Goal: Navigation & Orientation: Find specific page/section

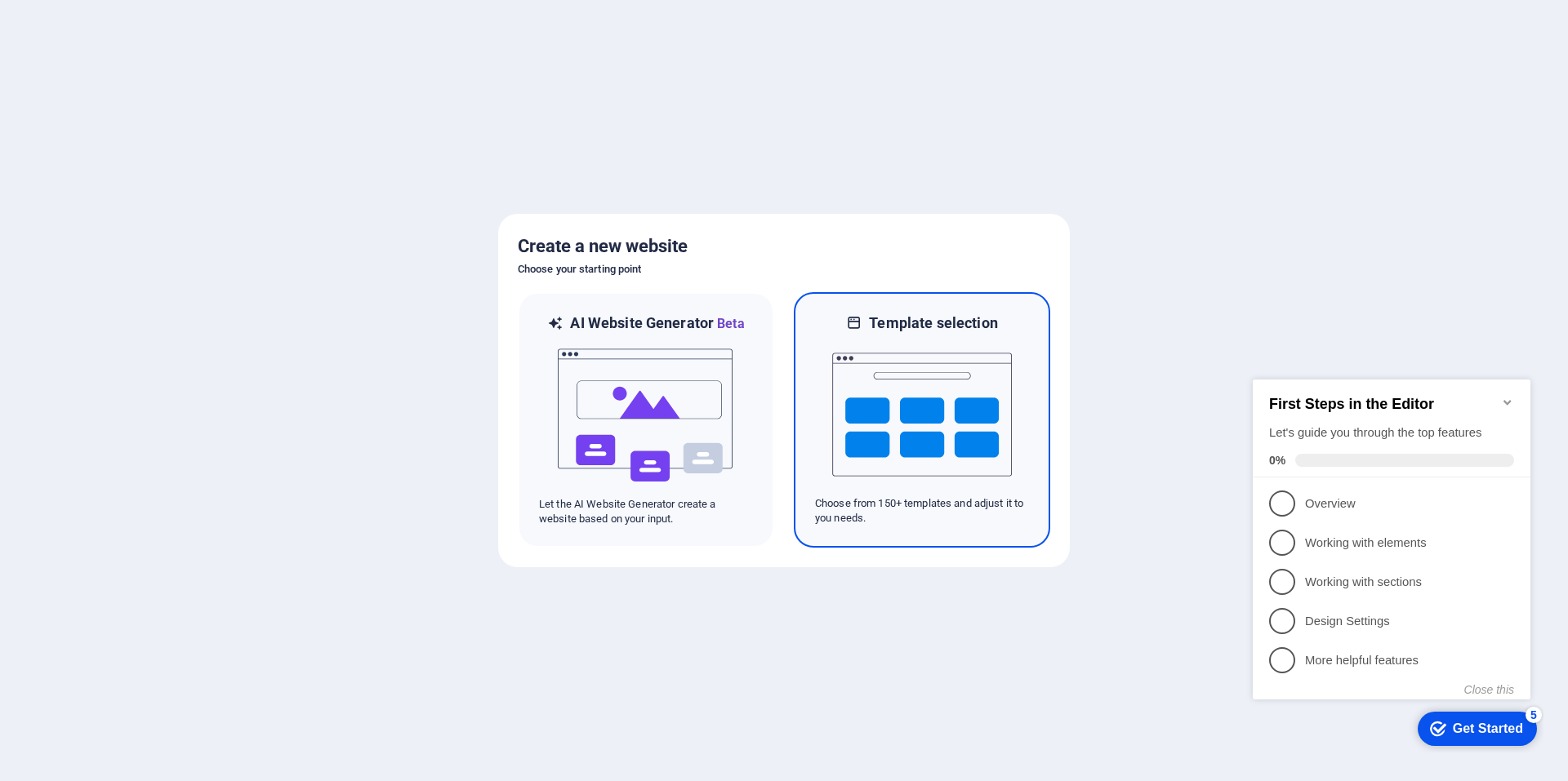
click at [964, 411] on img at bounding box center [922, 414] width 180 height 163
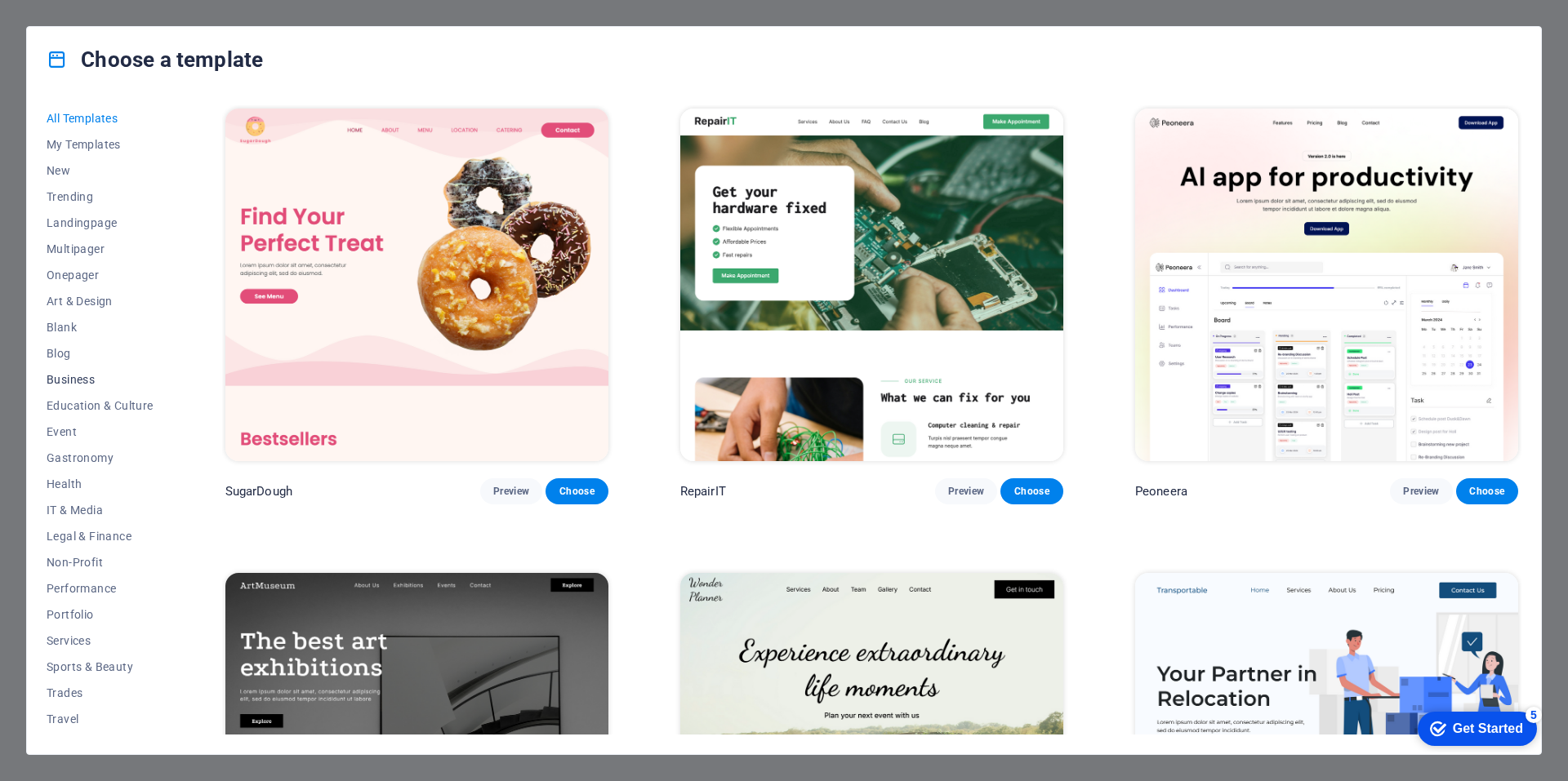
click at [73, 374] on span "Business" at bounding box center [99, 379] width 107 height 13
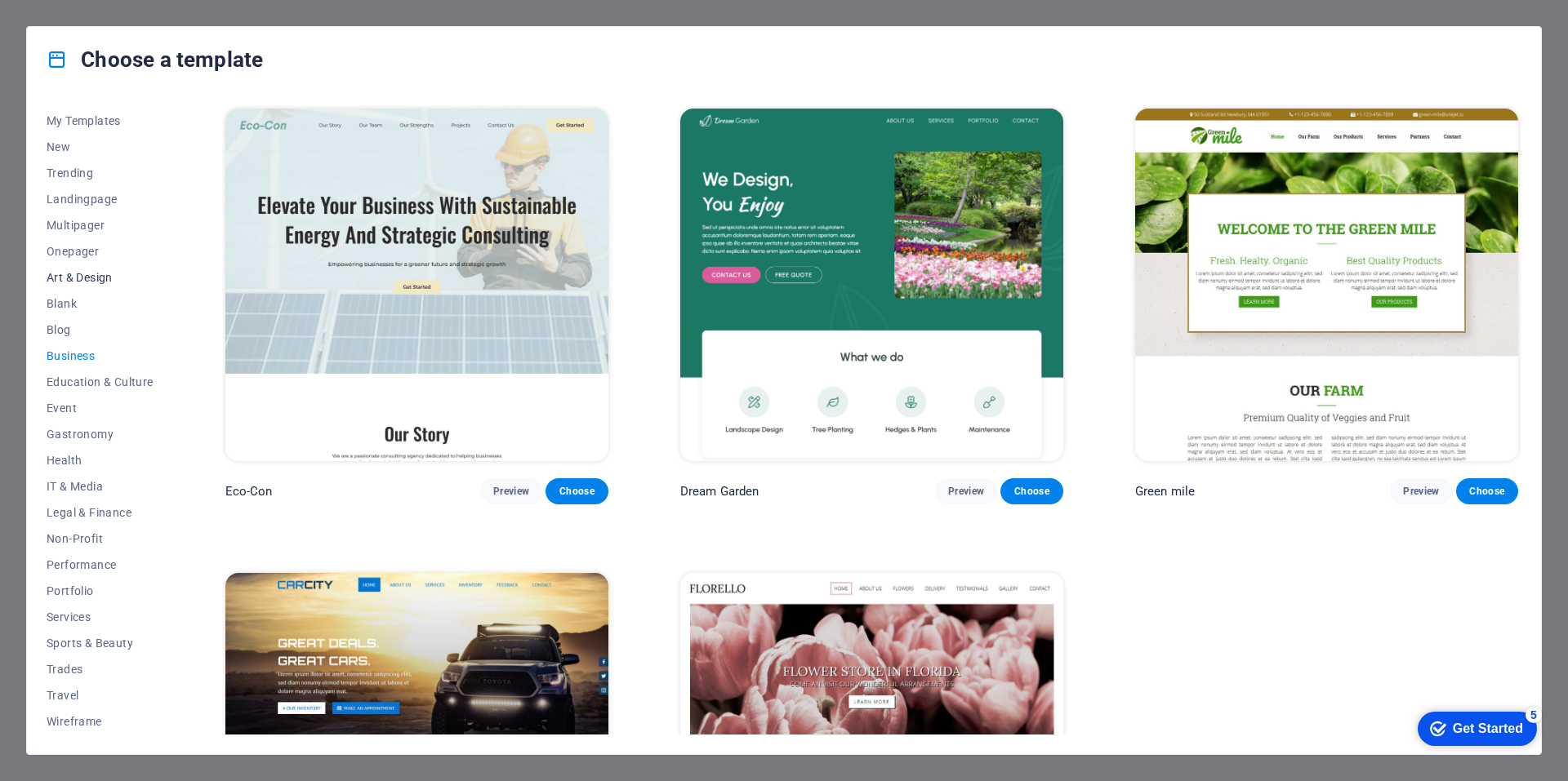
click at [86, 271] on span "Art & Design" at bounding box center [99, 277] width 107 height 13
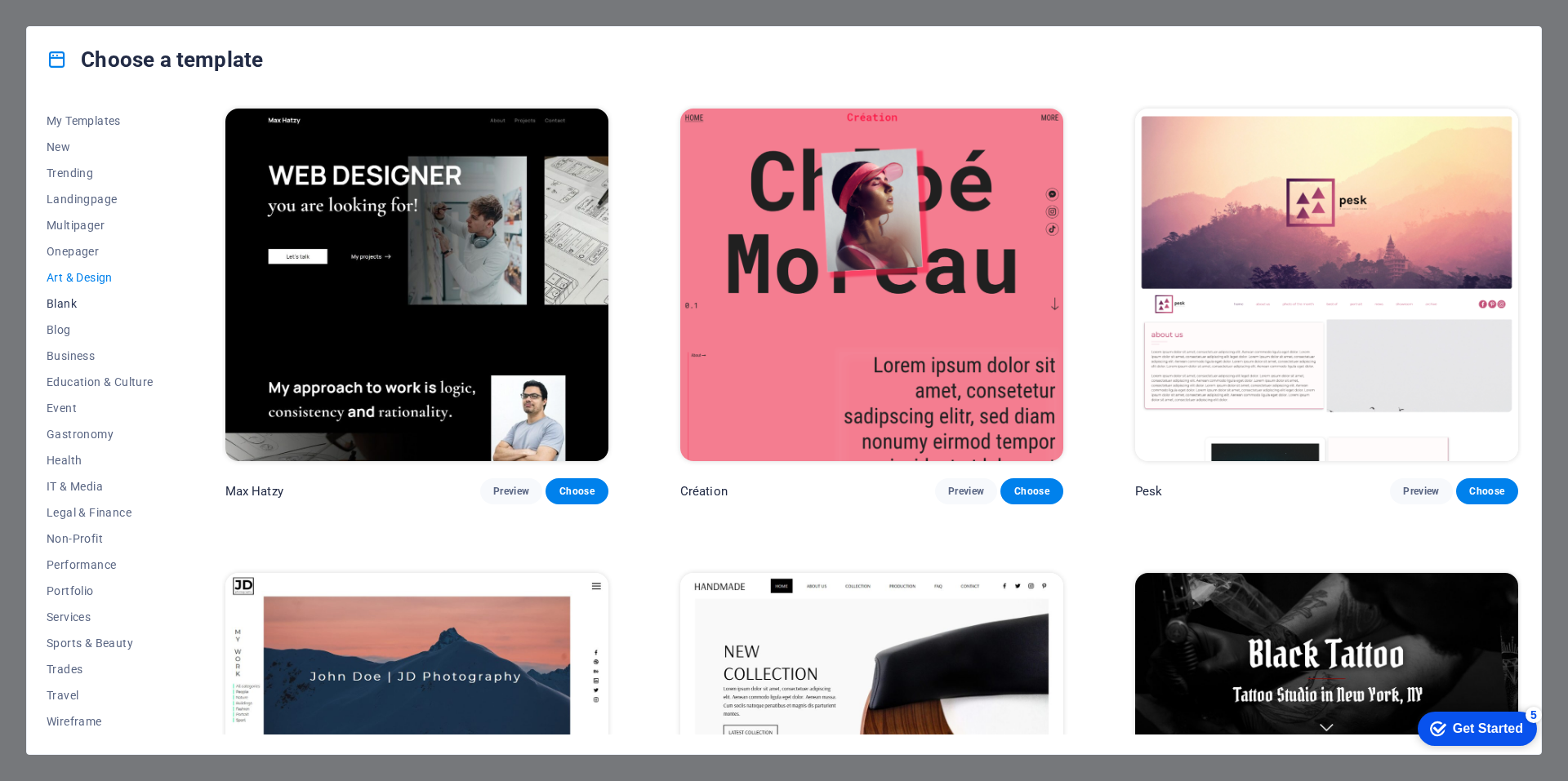
click at [66, 300] on span "Blank" at bounding box center [99, 303] width 107 height 13
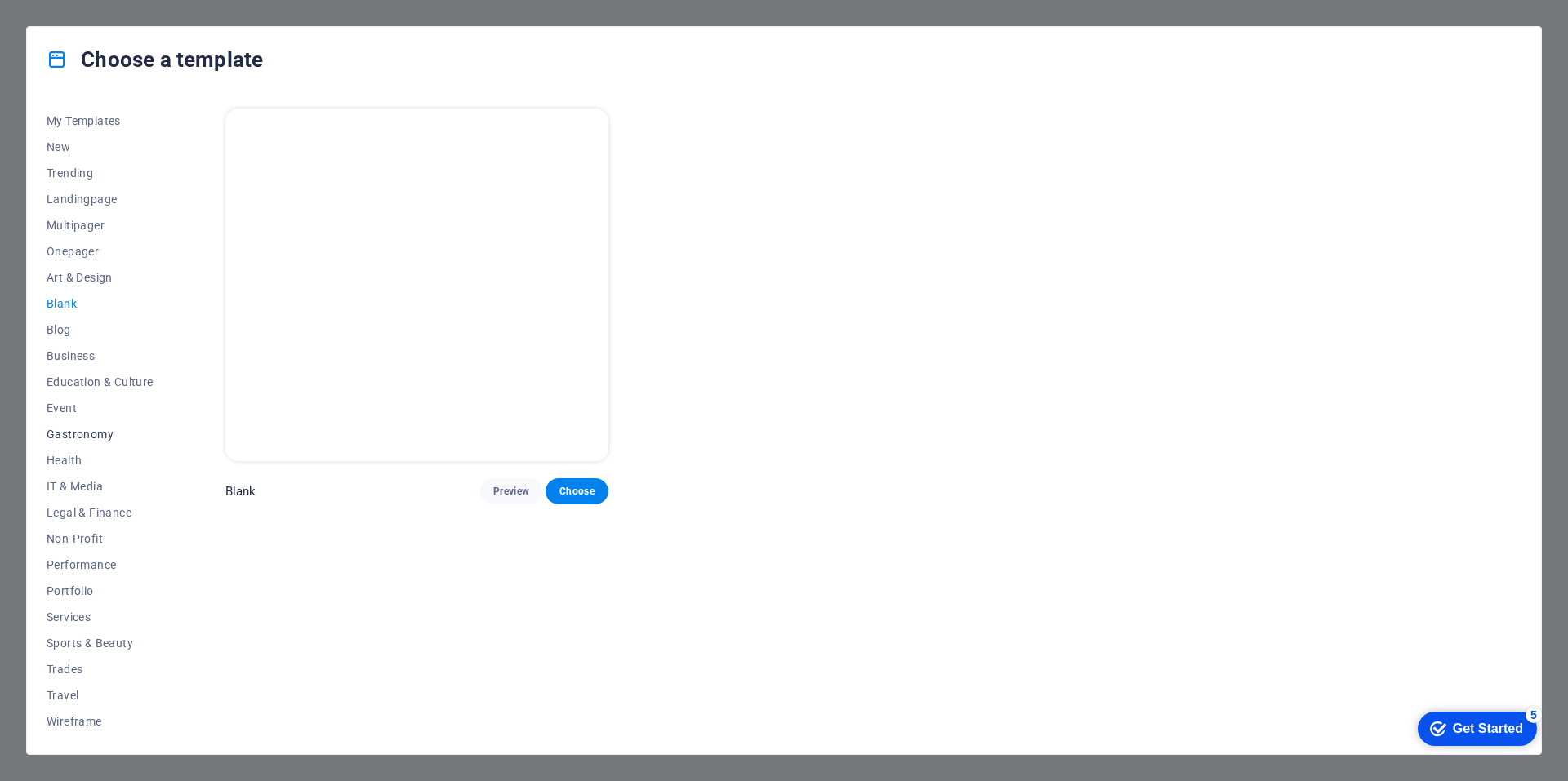
click at [76, 426] on button "Gastronomy" at bounding box center [99, 434] width 107 height 26
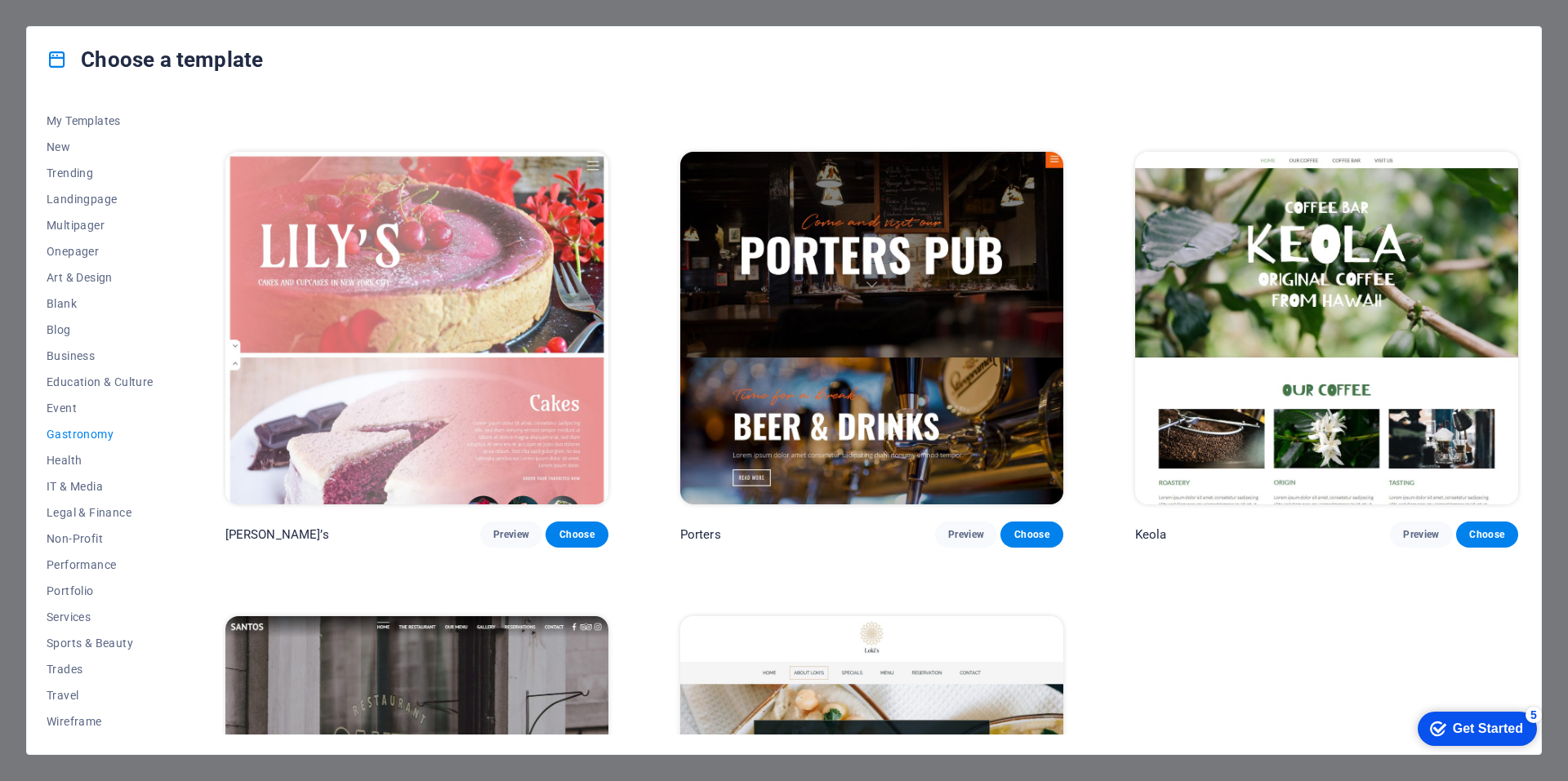
scroll to position [2082, 0]
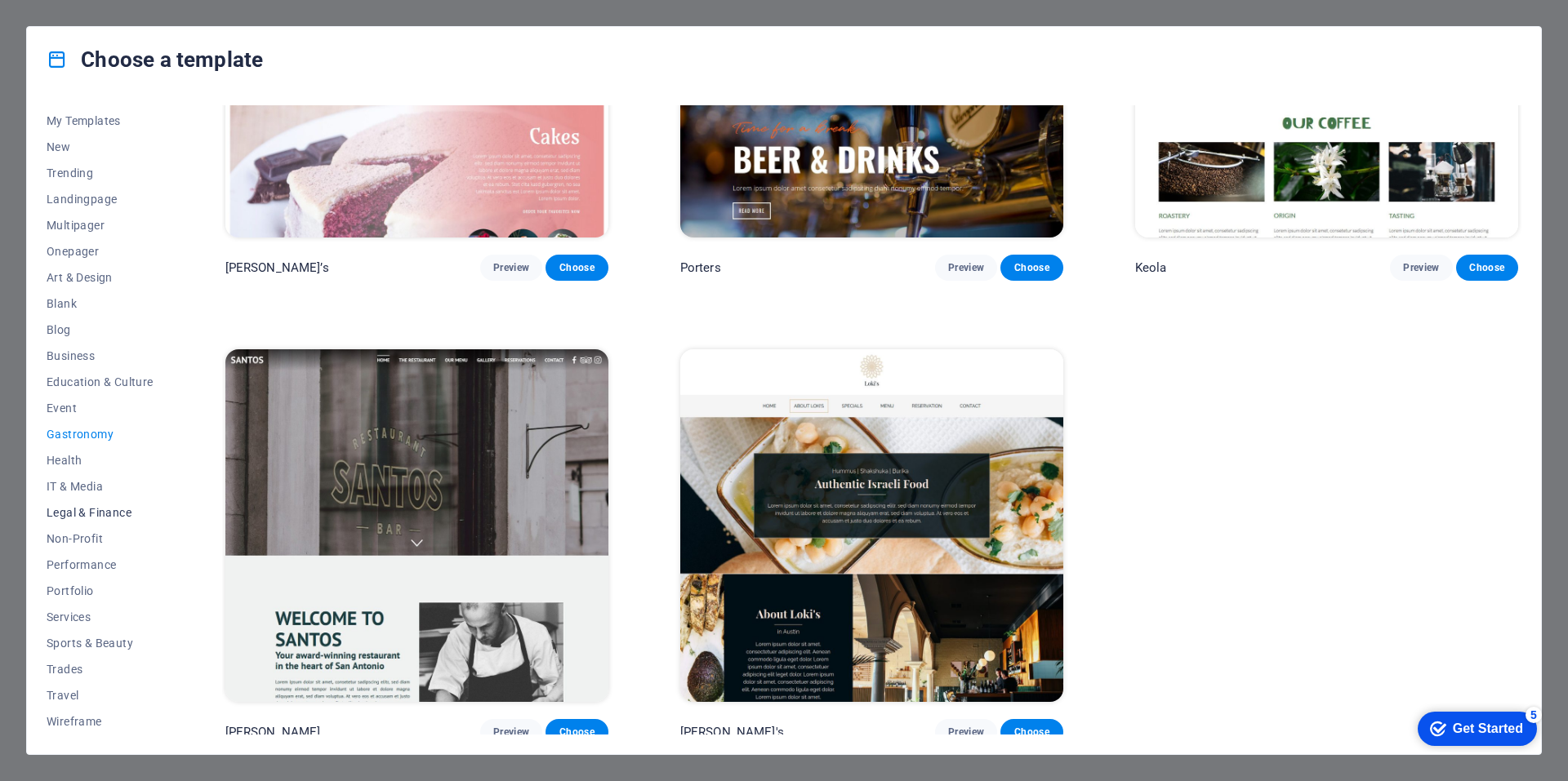
click at [88, 508] on span "Legal & Finance" at bounding box center [99, 512] width 107 height 13
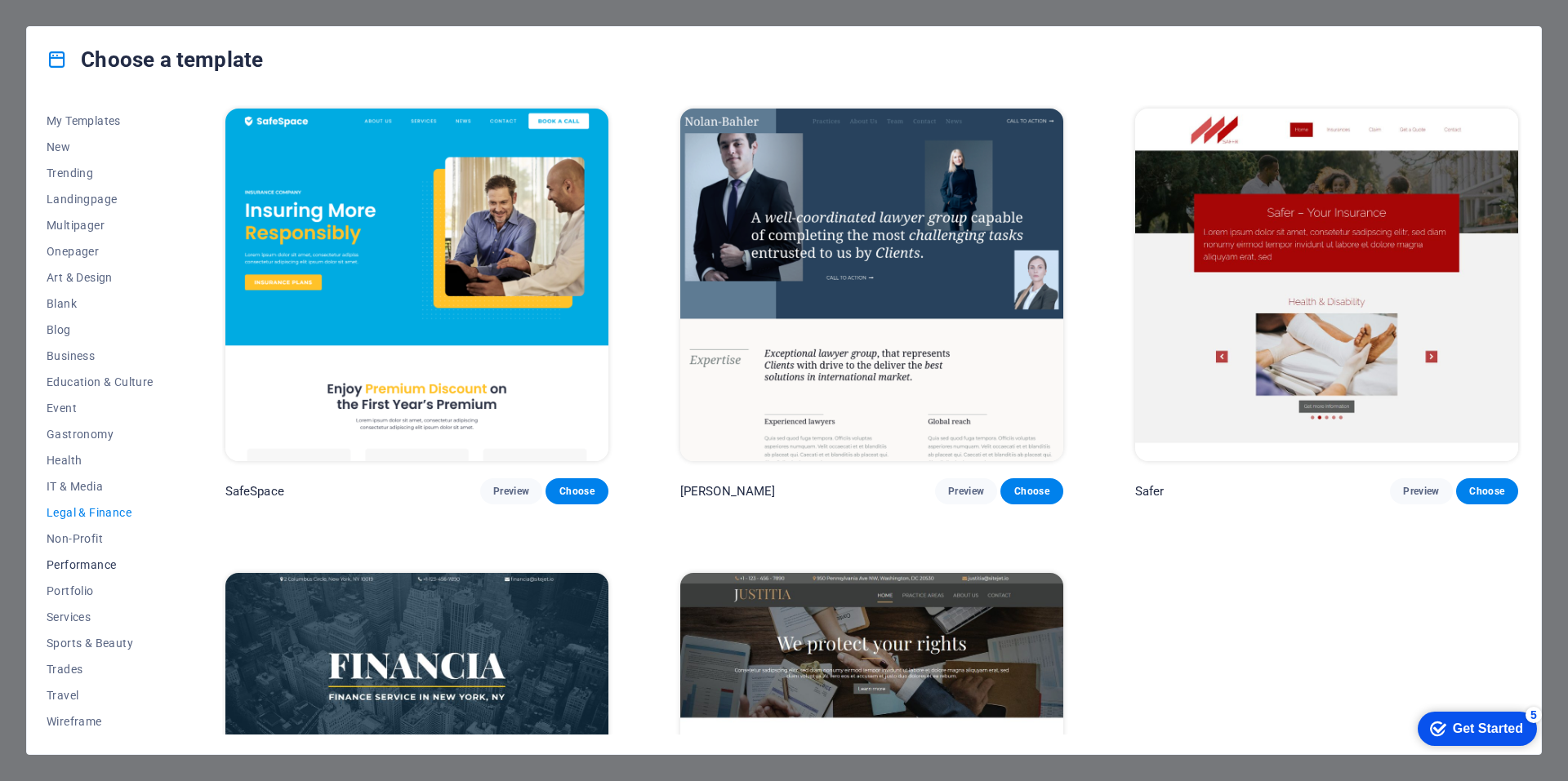
click at [82, 560] on span "Performance" at bounding box center [99, 565] width 107 height 13
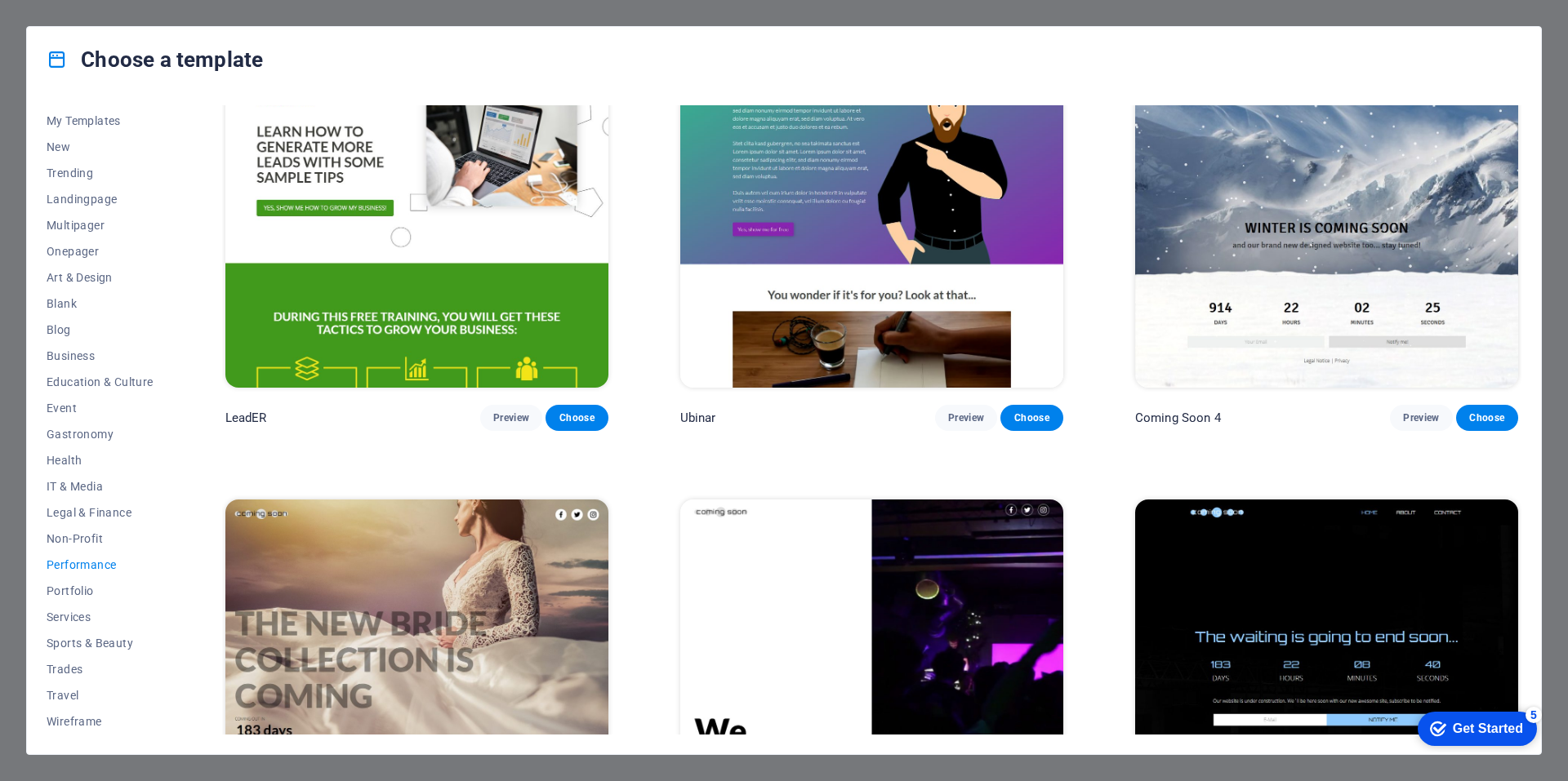
scroll to position [2082, 0]
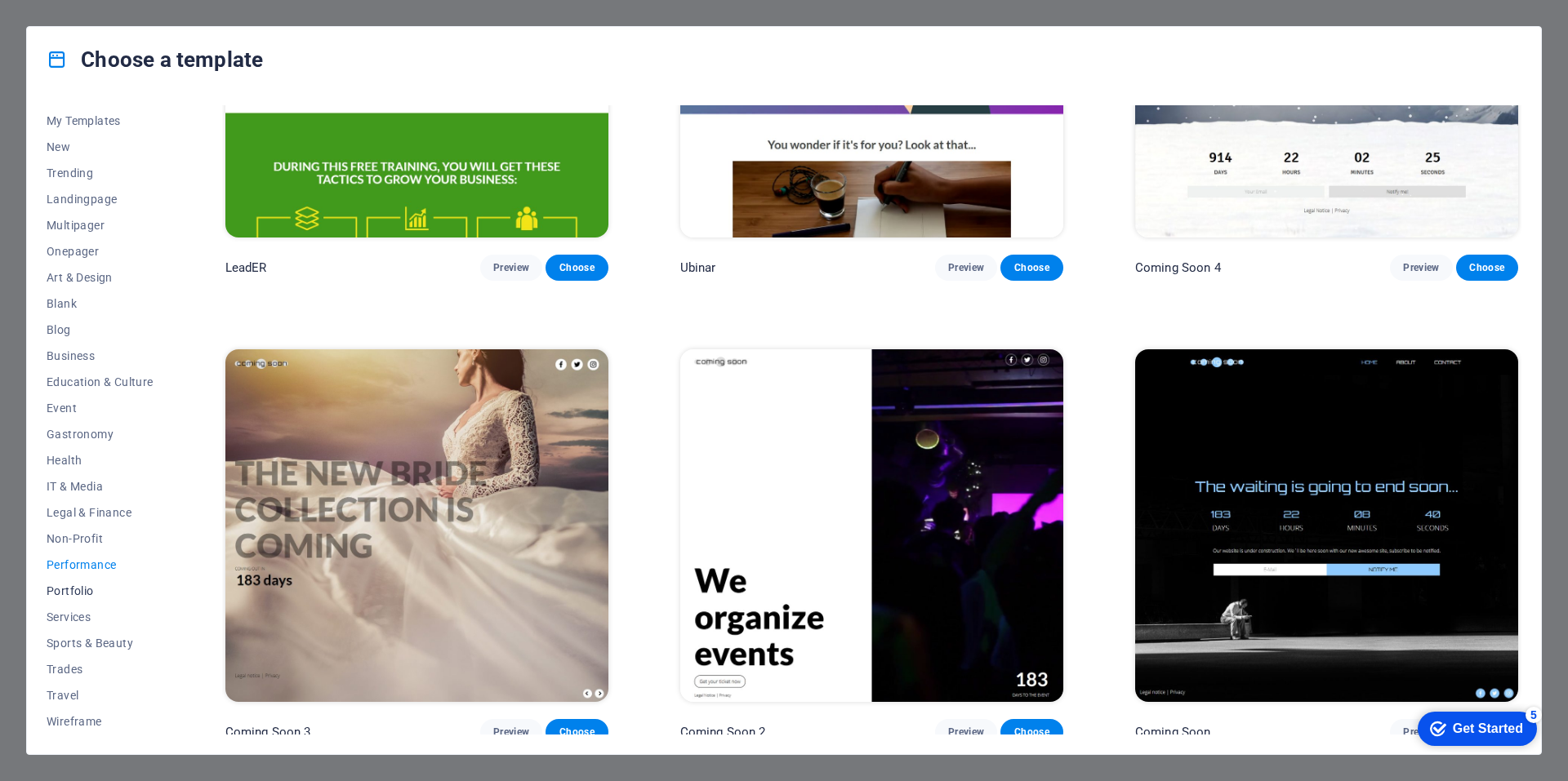
click at [85, 586] on span "Portfolio" at bounding box center [99, 591] width 107 height 13
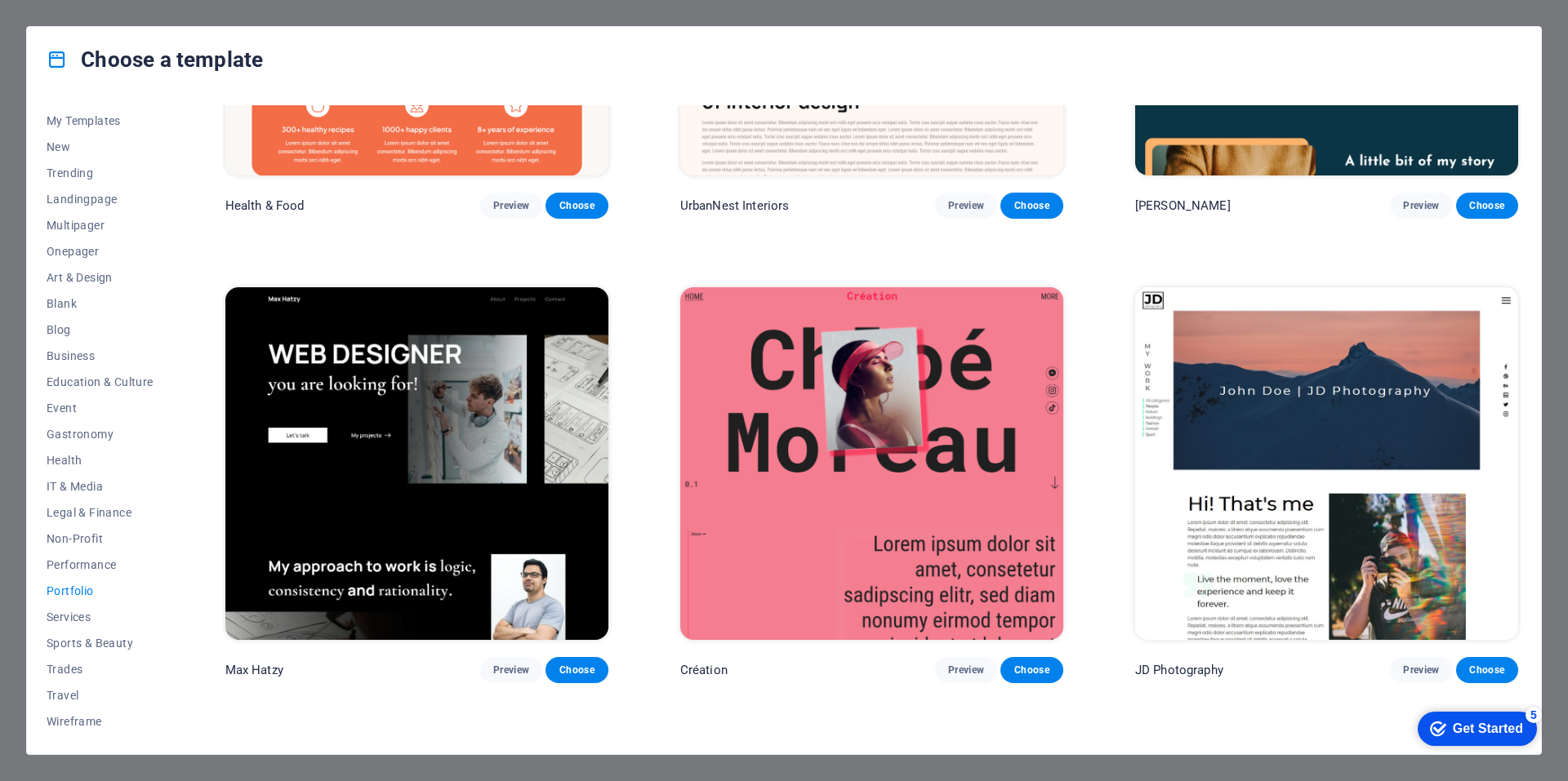
scroll to position [0, 0]
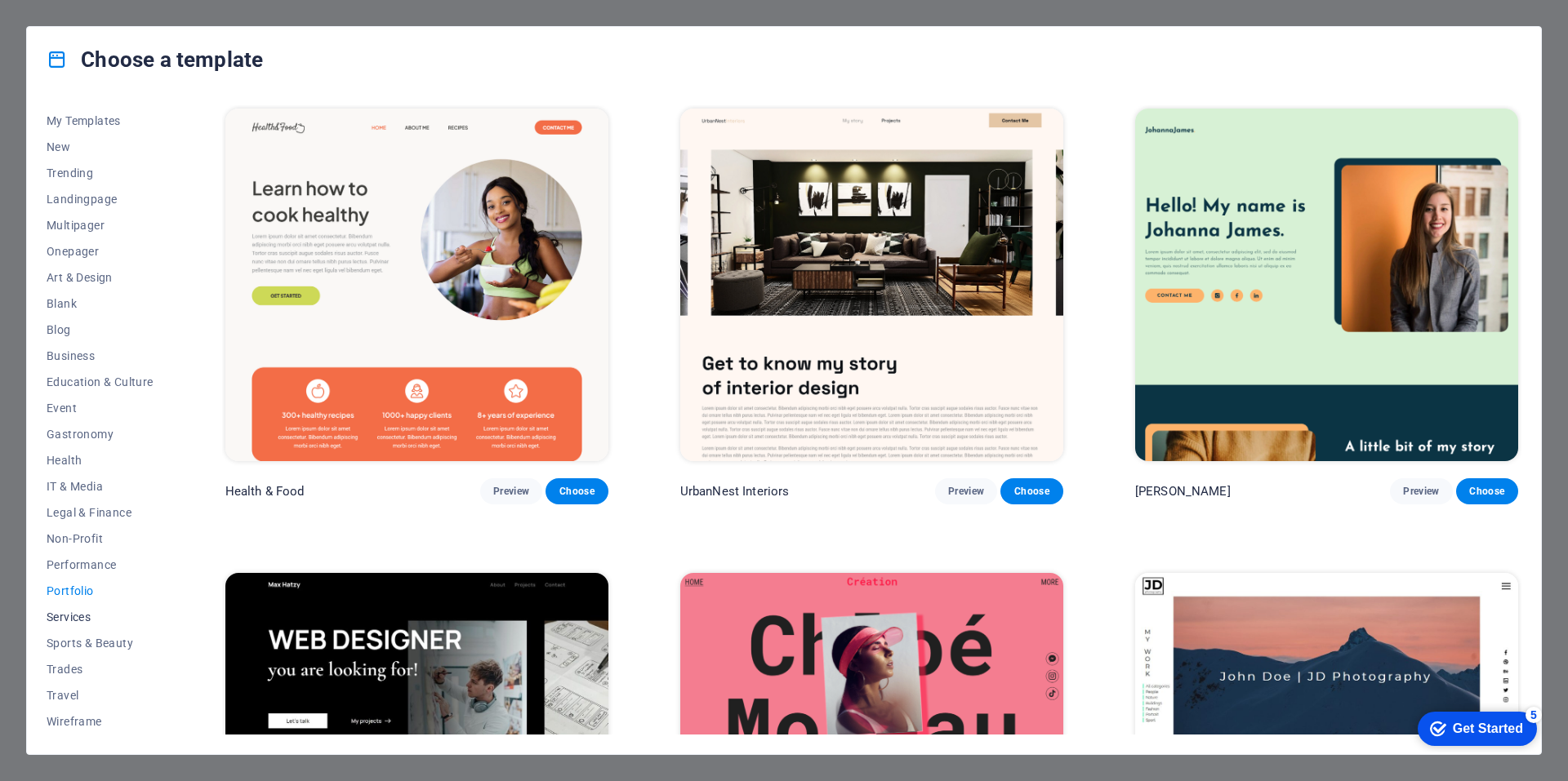
click at [66, 614] on span "Services" at bounding box center [99, 617] width 107 height 13
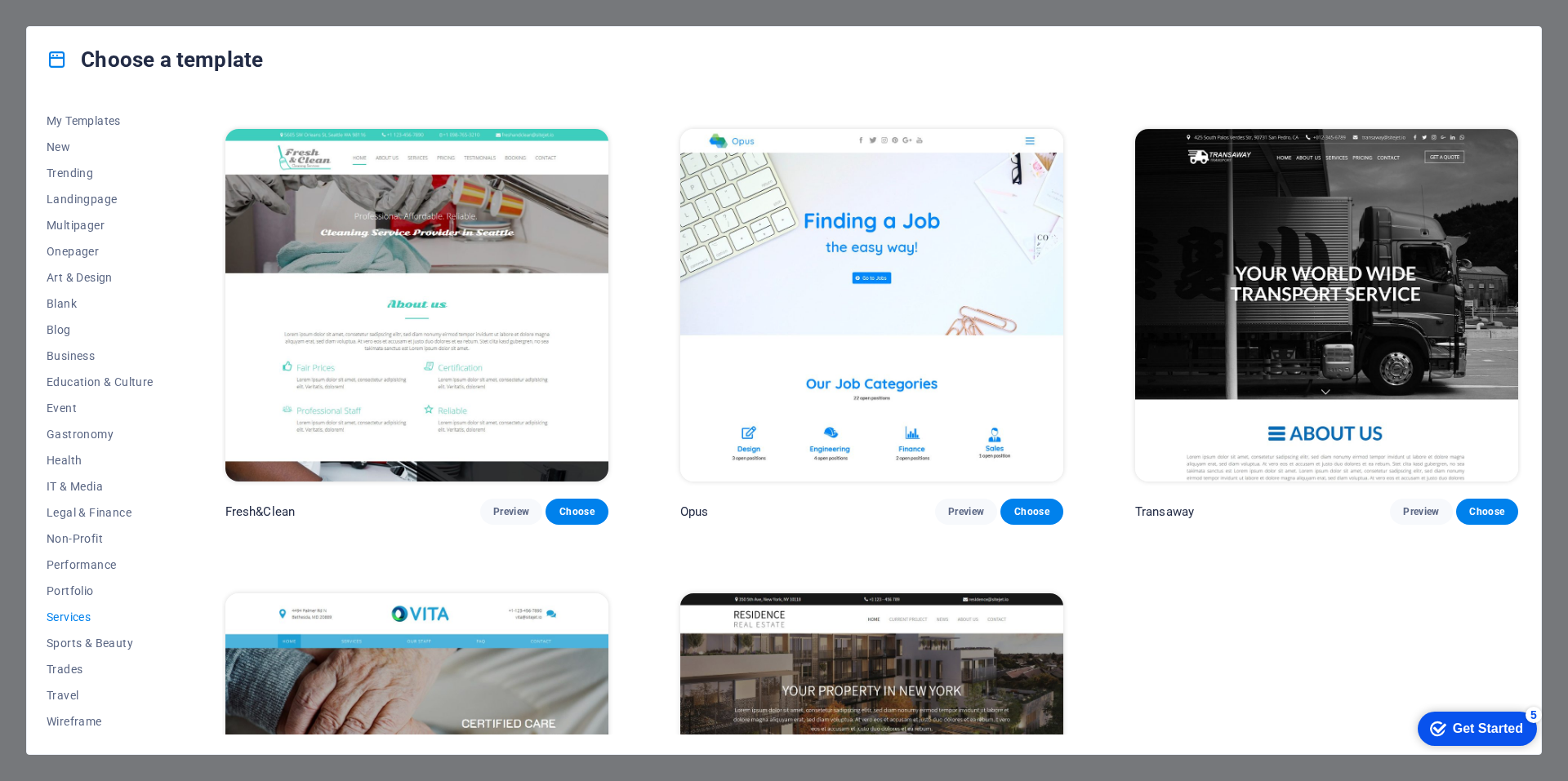
scroll to position [2137, 0]
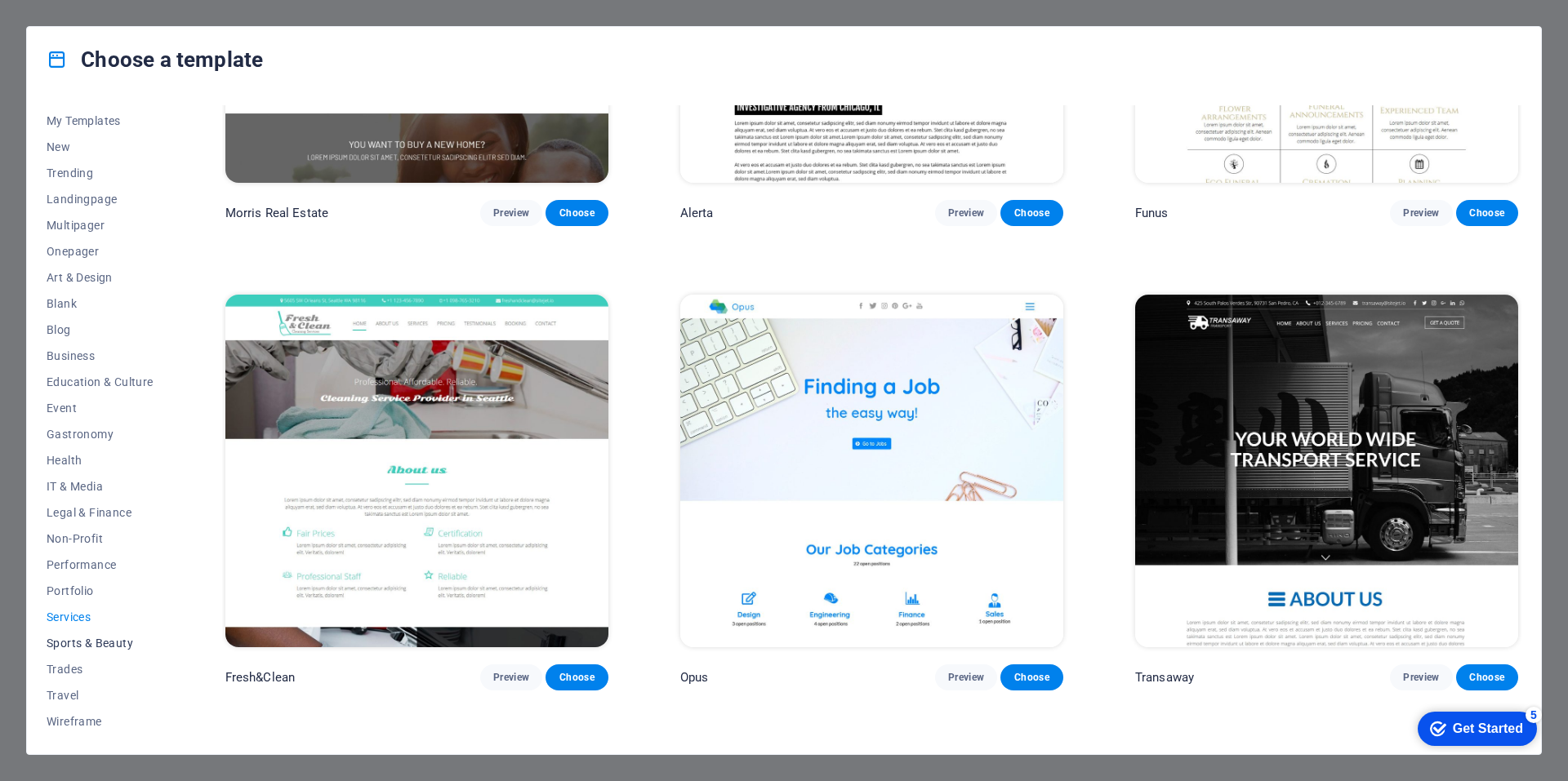
click at [75, 641] on span "Sports & Beauty" at bounding box center [99, 643] width 107 height 13
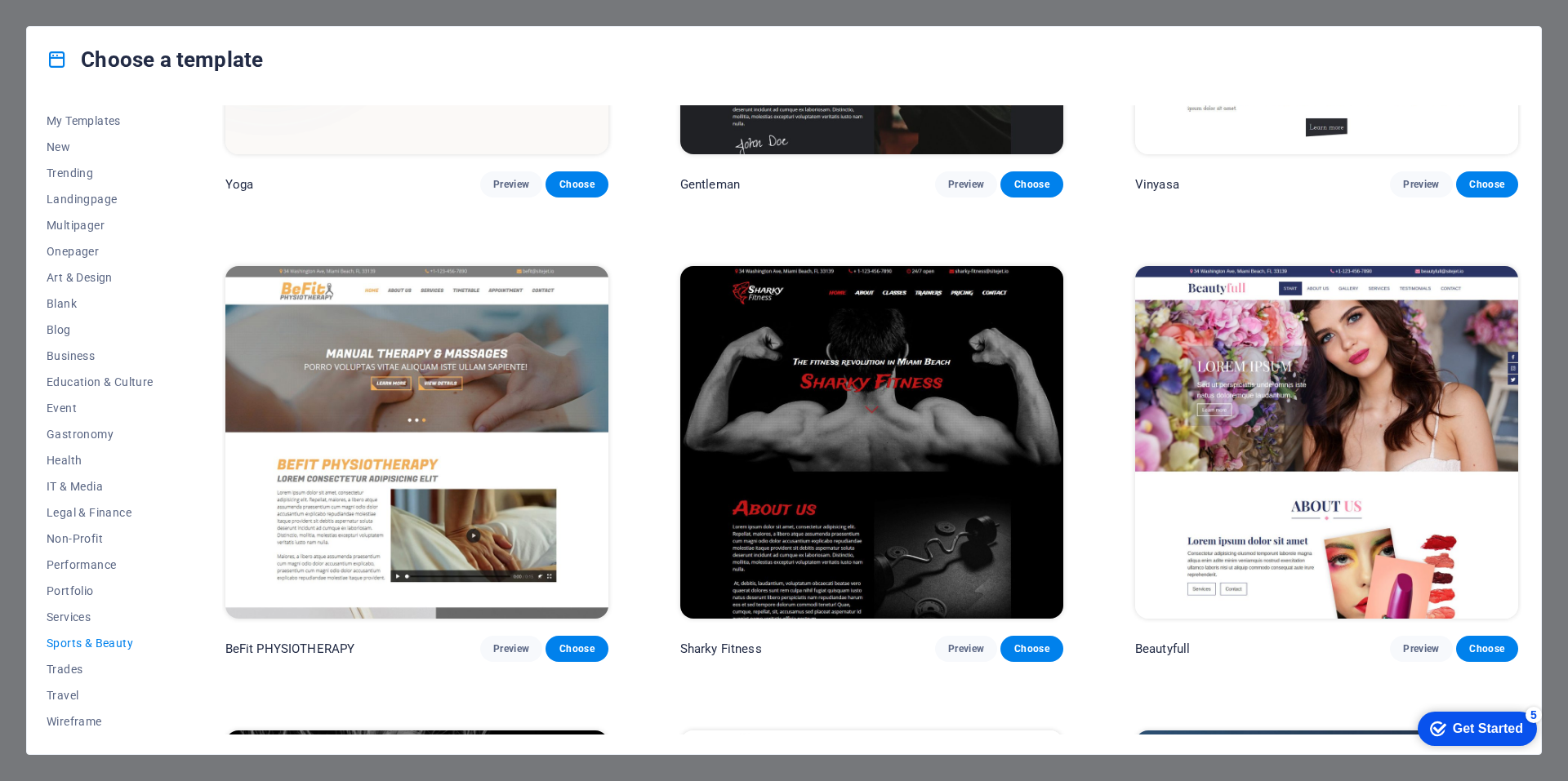
scroll to position [966, 0]
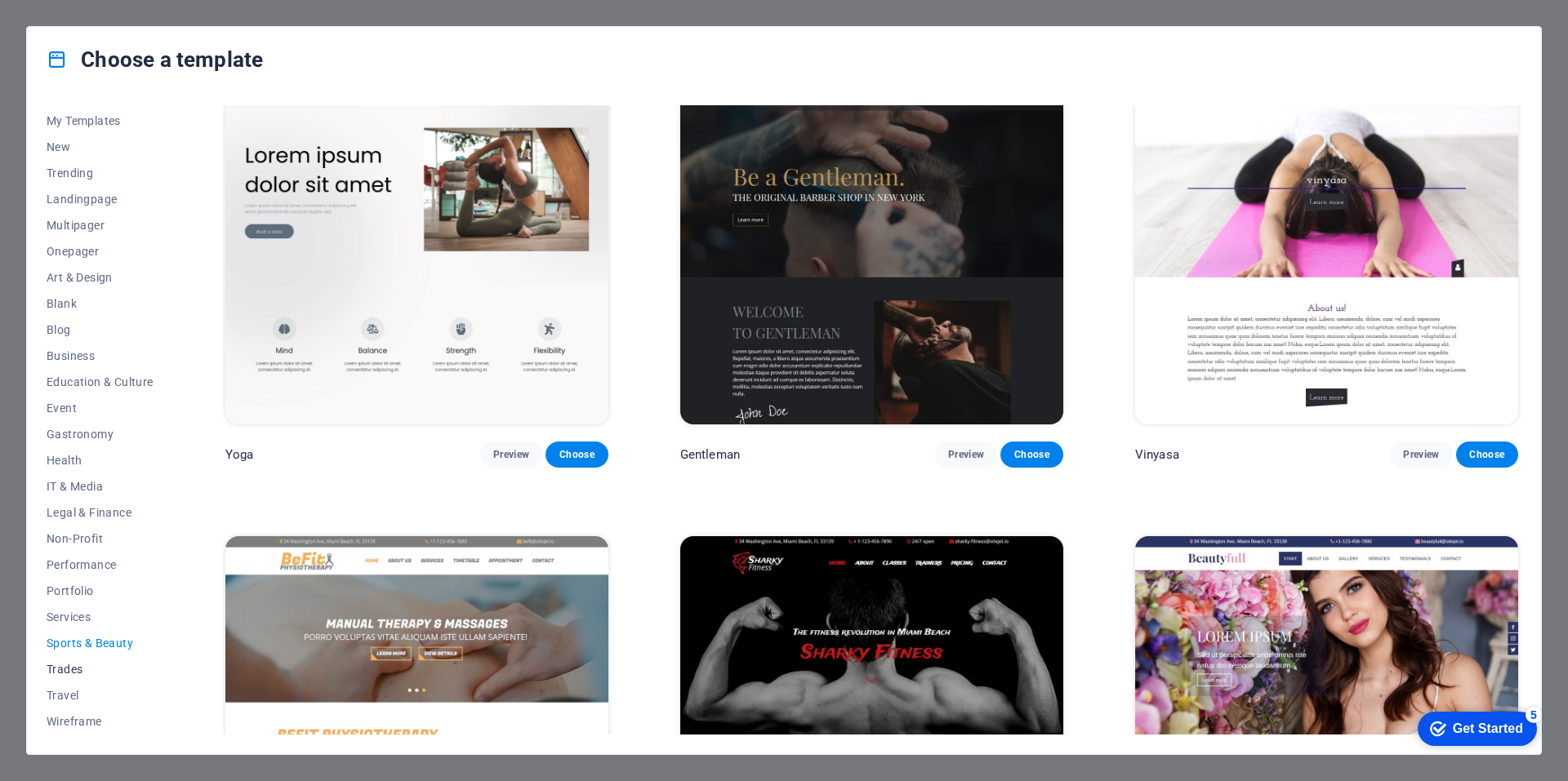
click at [69, 665] on span "Trades" at bounding box center [99, 669] width 107 height 13
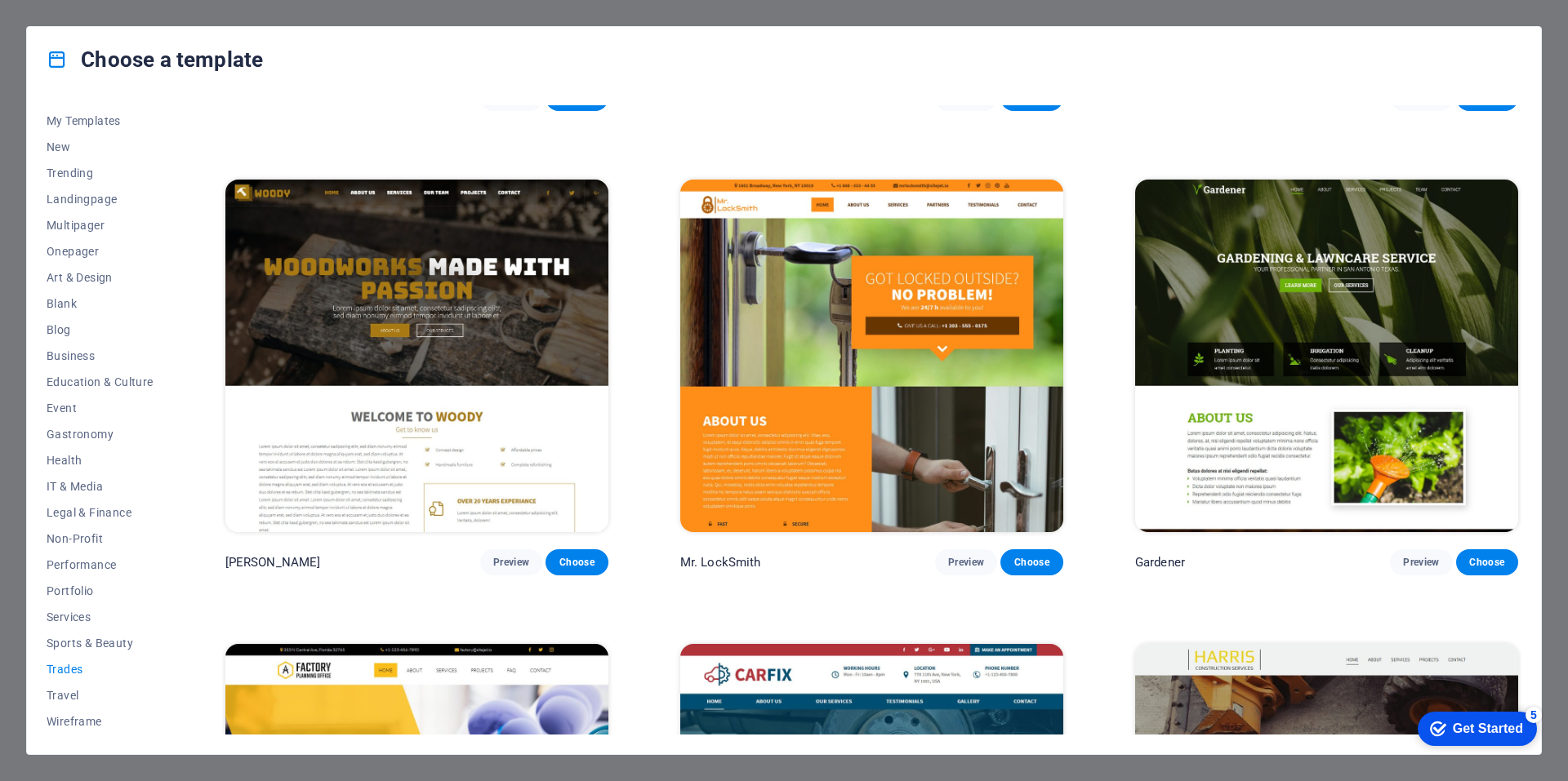
scroll to position [408, 0]
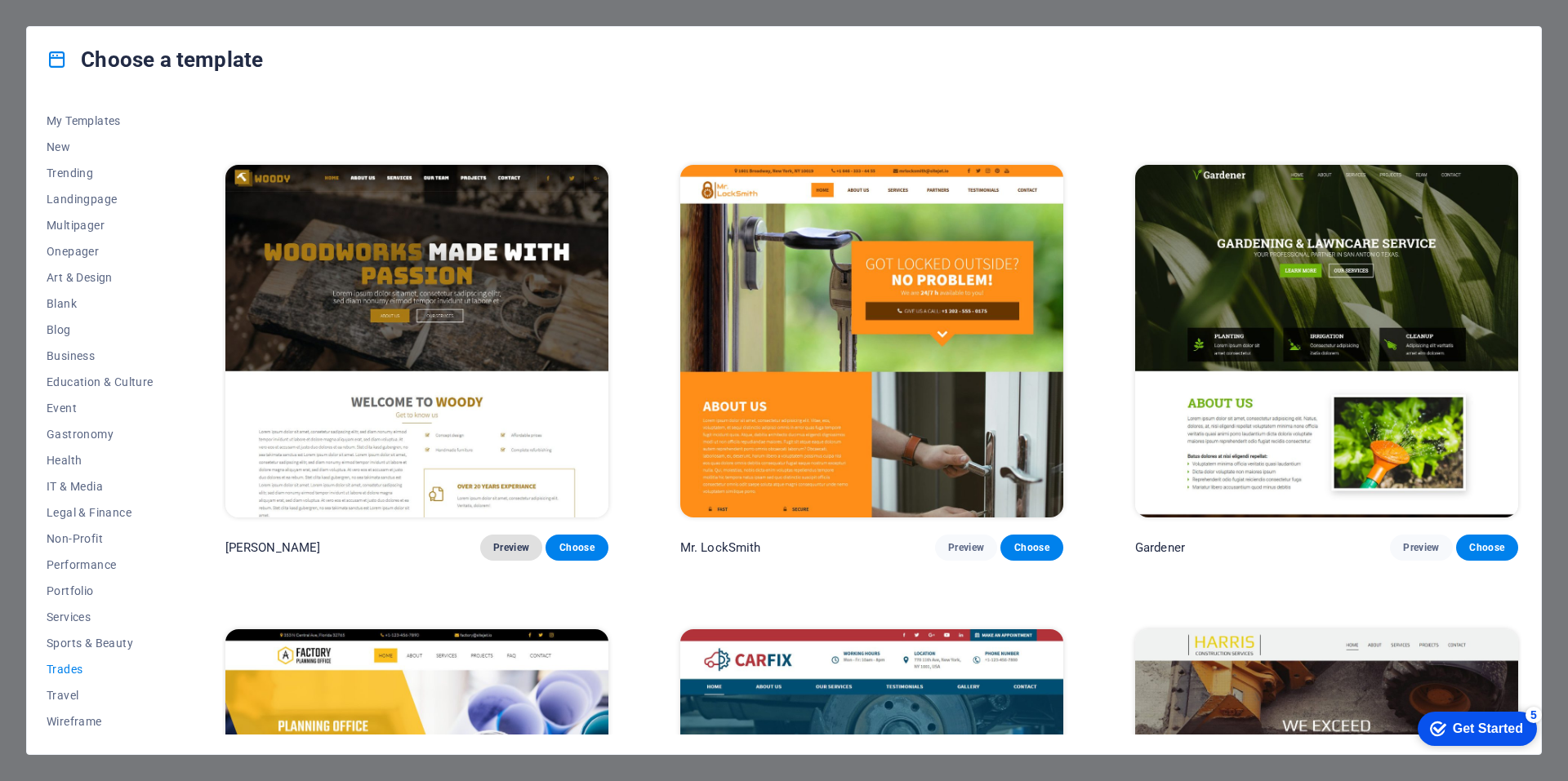
click at [515, 541] on span "Preview" at bounding box center [511, 548] width 36 height 13
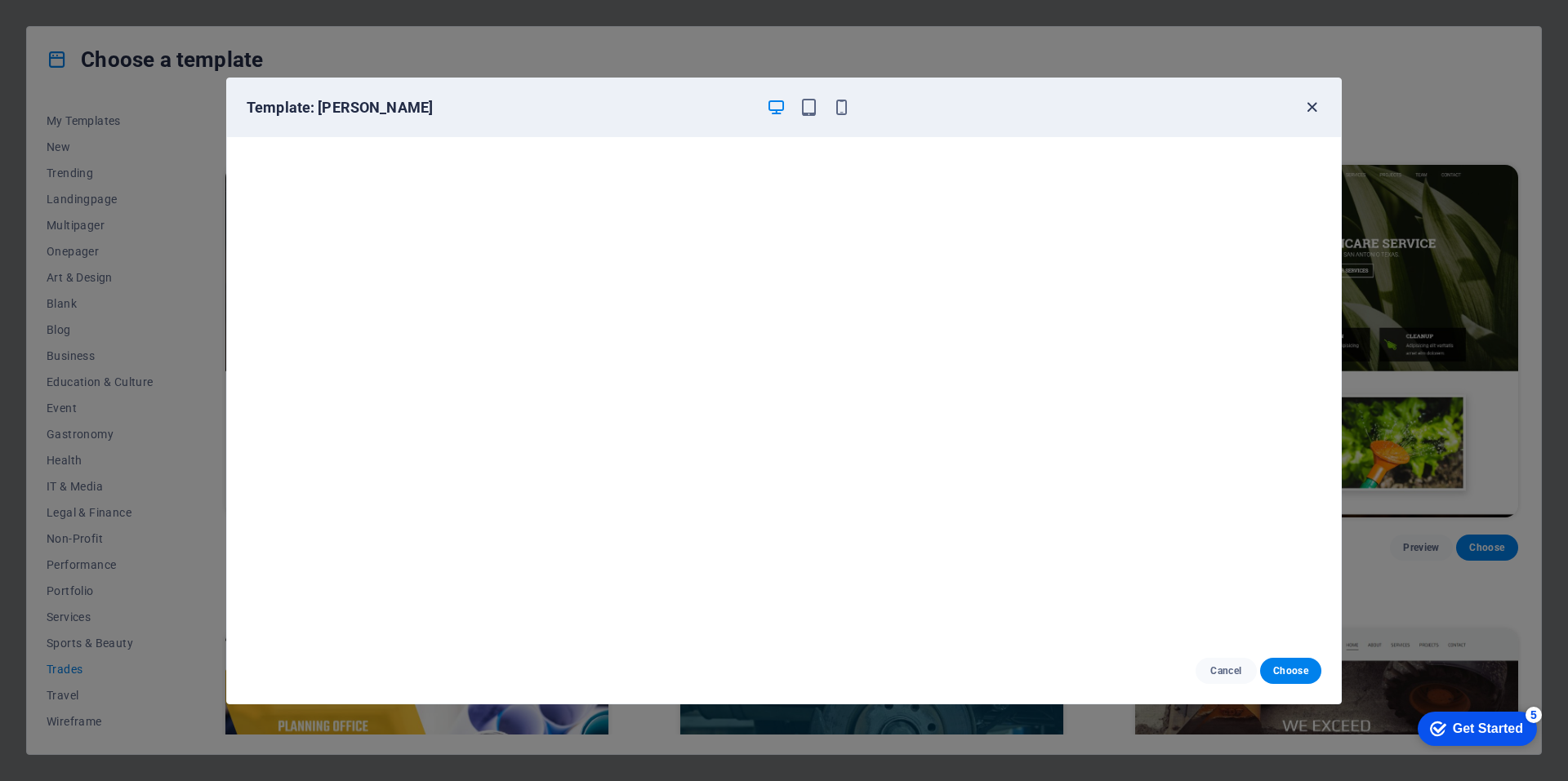
click at [1310, 106] on icon "button" at bounding box center [1311, 107] width 19 height 19
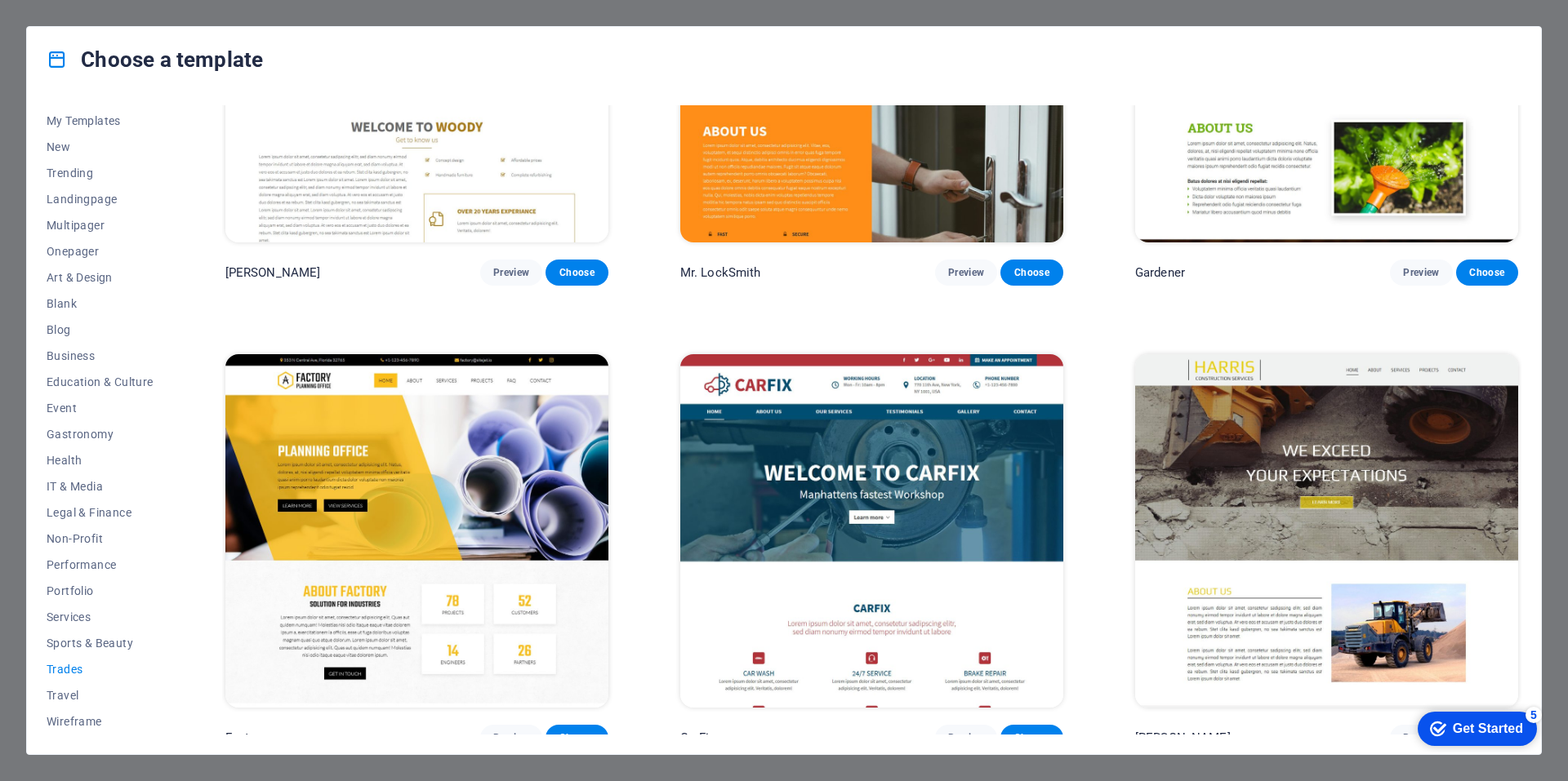
scroll to position [694, 0]
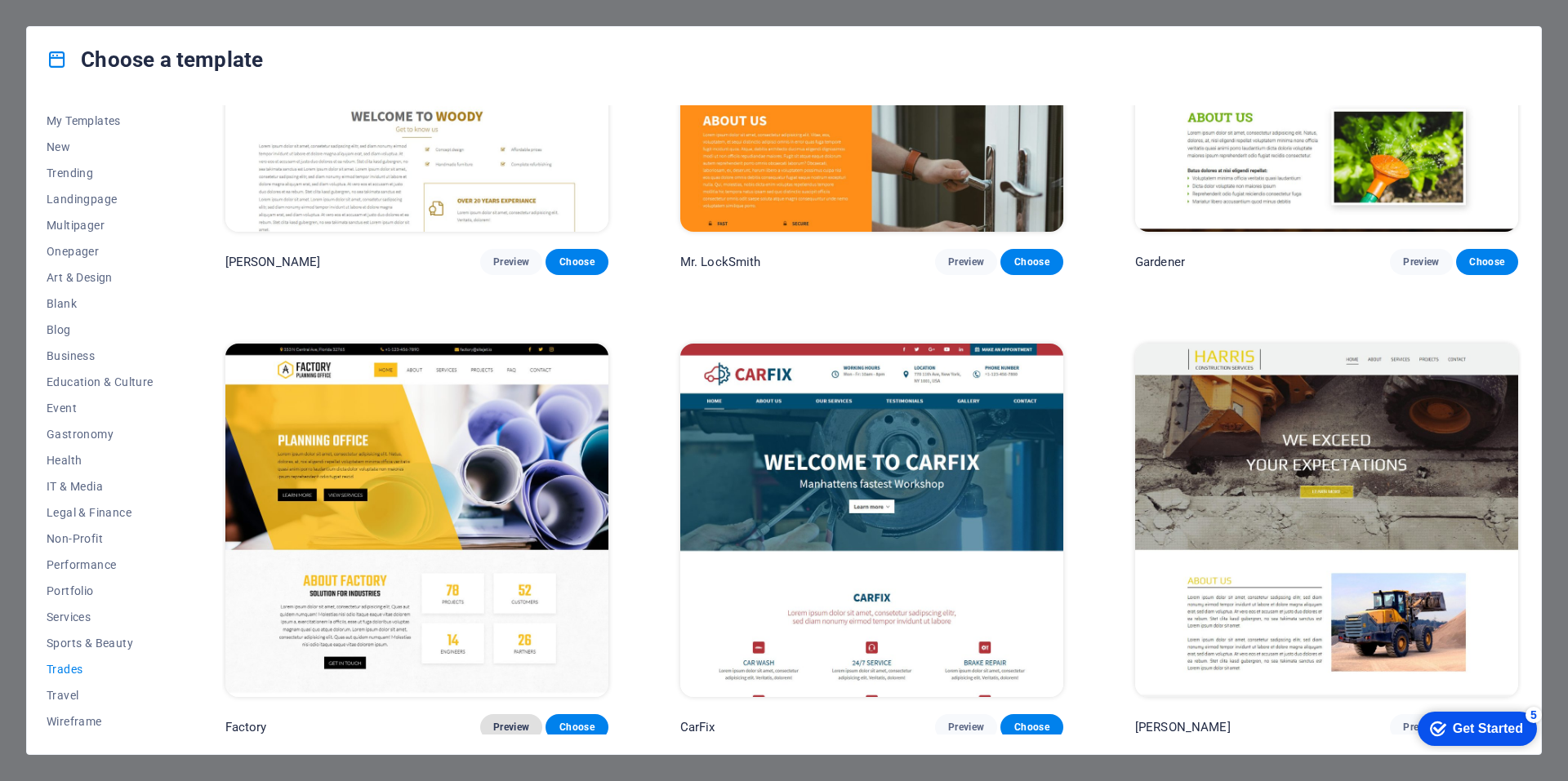
click at [497, 721] on span "Preview" at bounding box center [511, 727] width 36 height 13
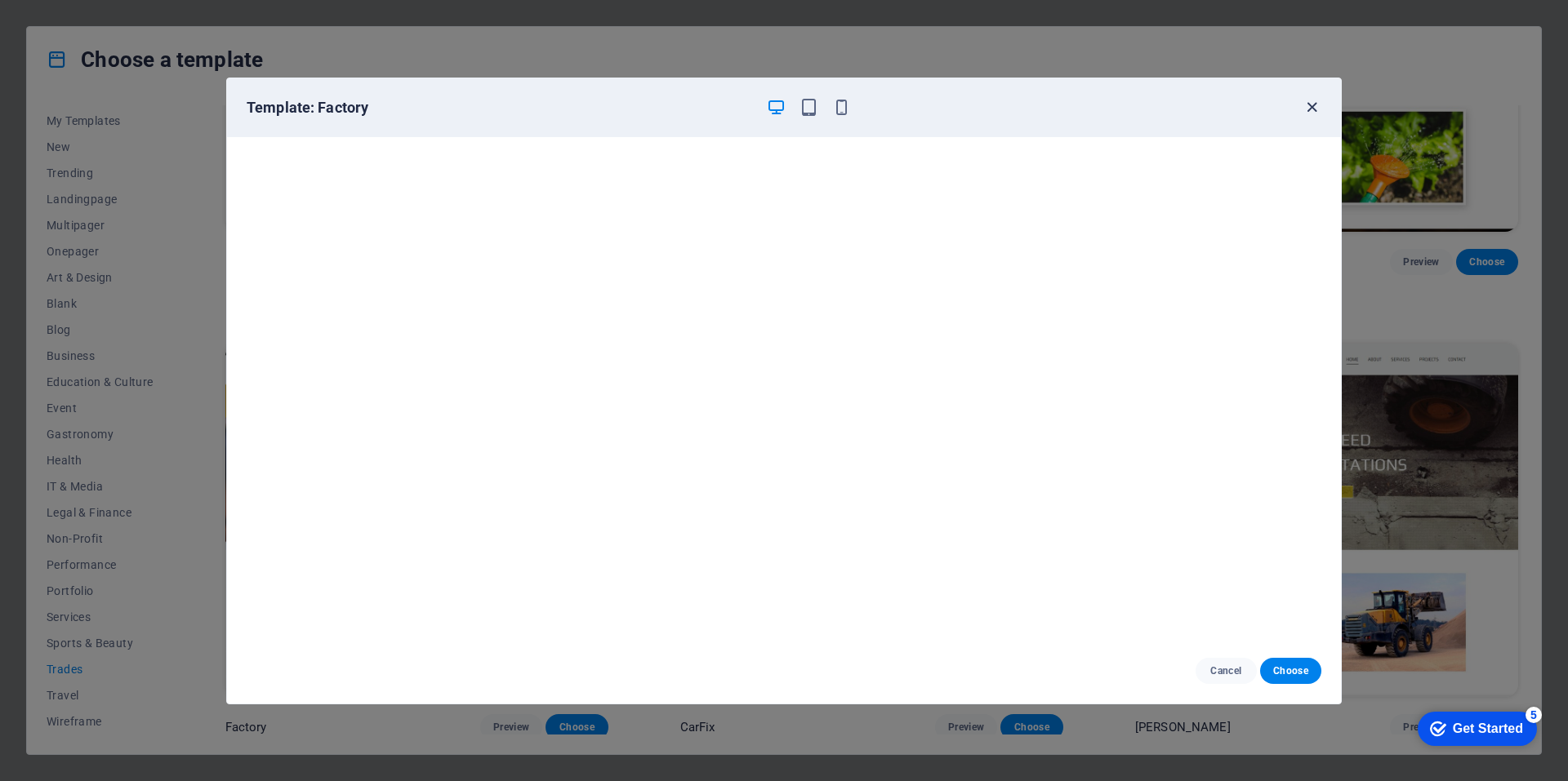
click at [1311, 104] on icon "button" at bounding box center [1311, 107] width 19 height 19
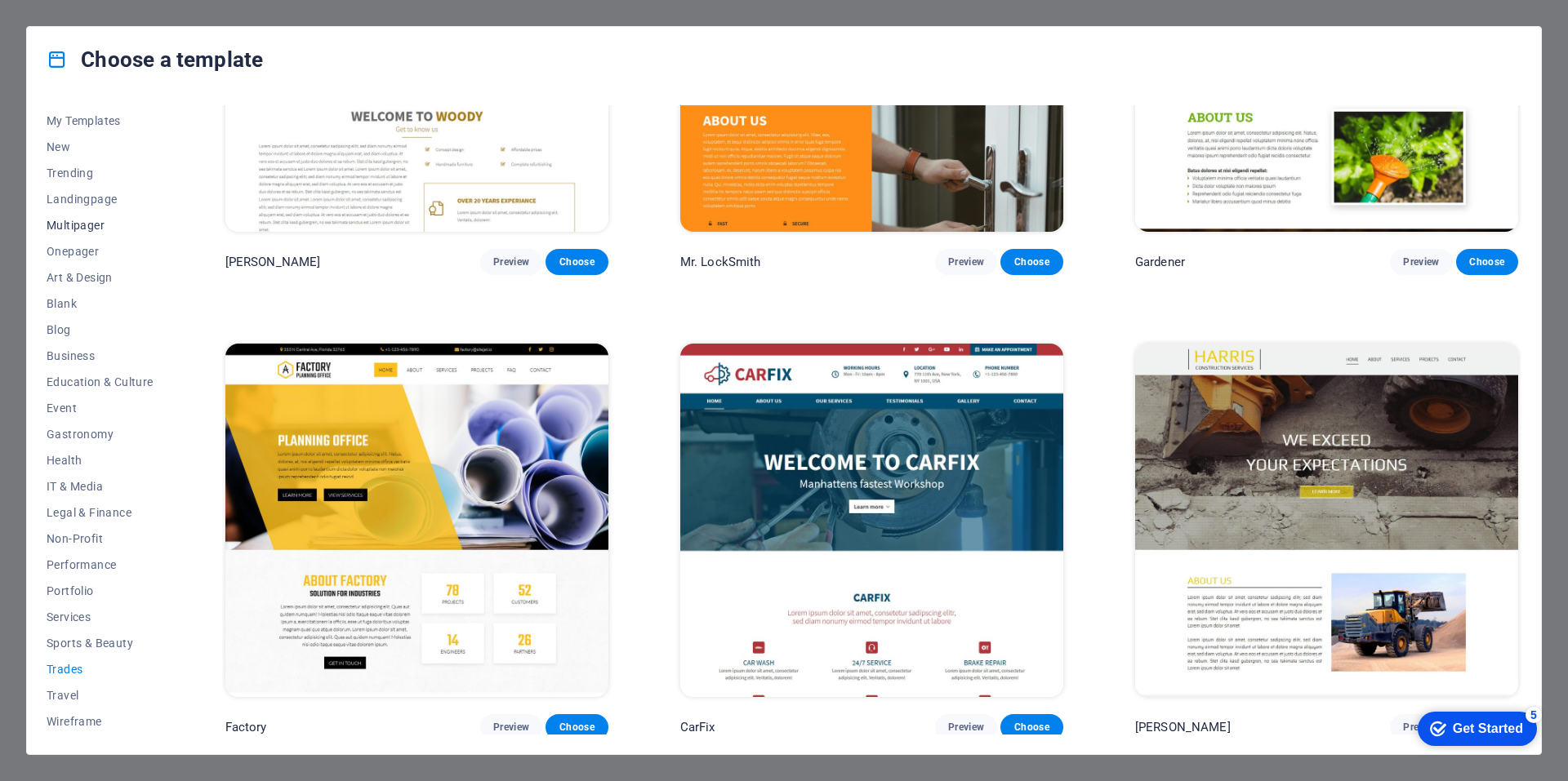
click at [65, 220] on span "Multipager" at bounding box center [99, 225] width 107 height 13
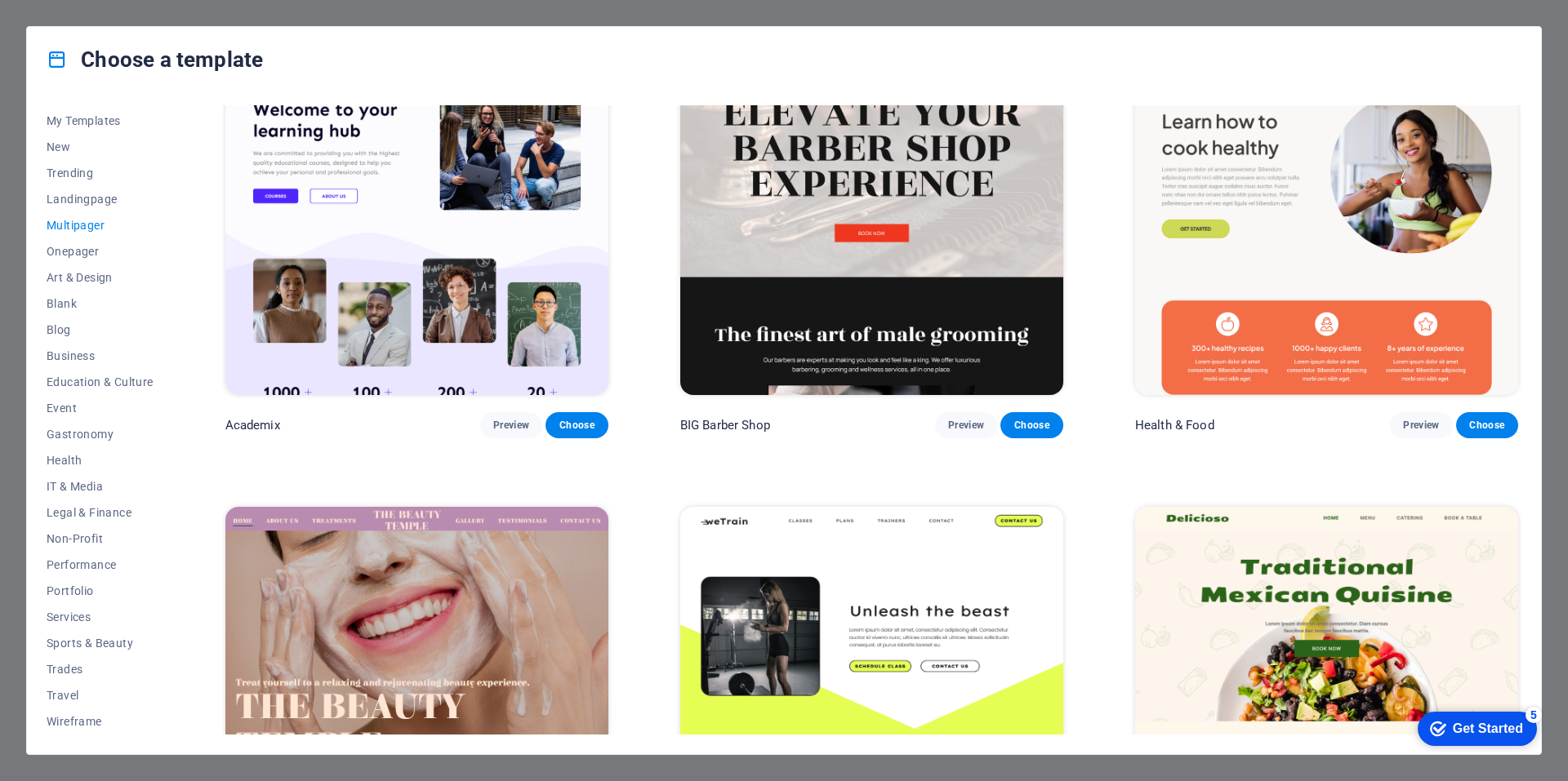
scroll to position [857, 0]
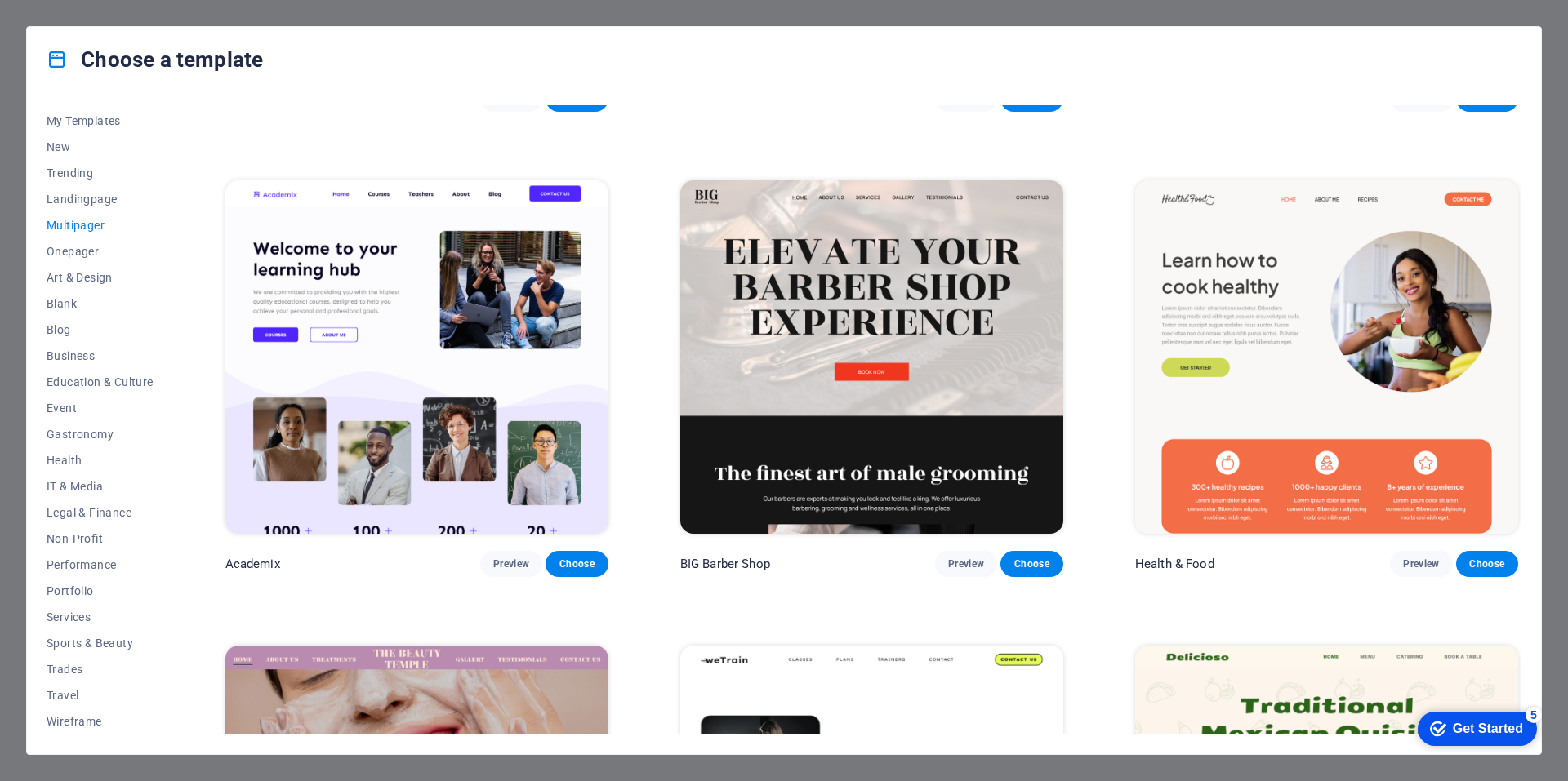
click at [894, 282] on img at bounding box center [872, 356] width 383 height 353
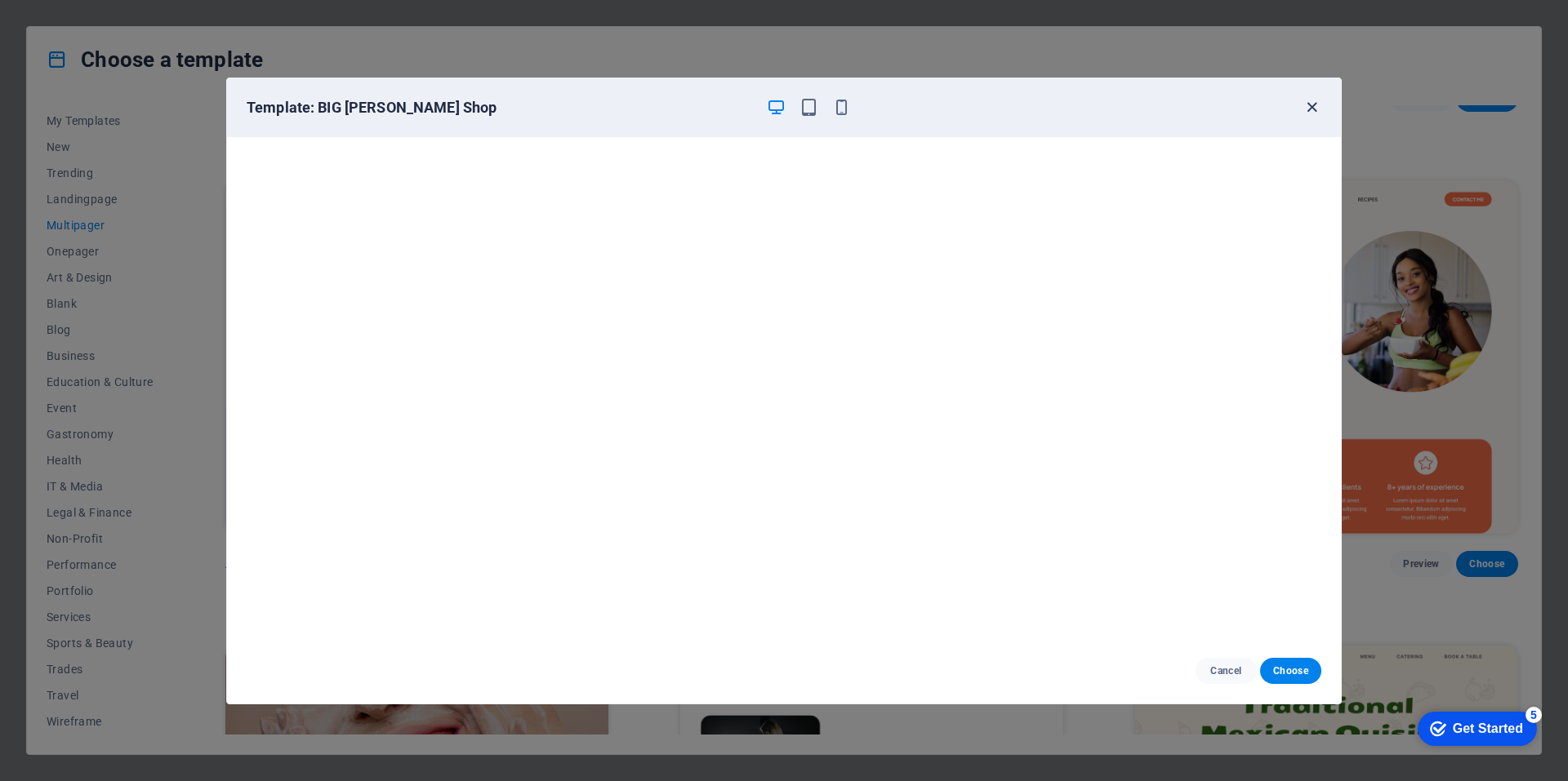
click at [1313, 103] on icon "button" at bounding box center [1311, 107] width 19 height 19
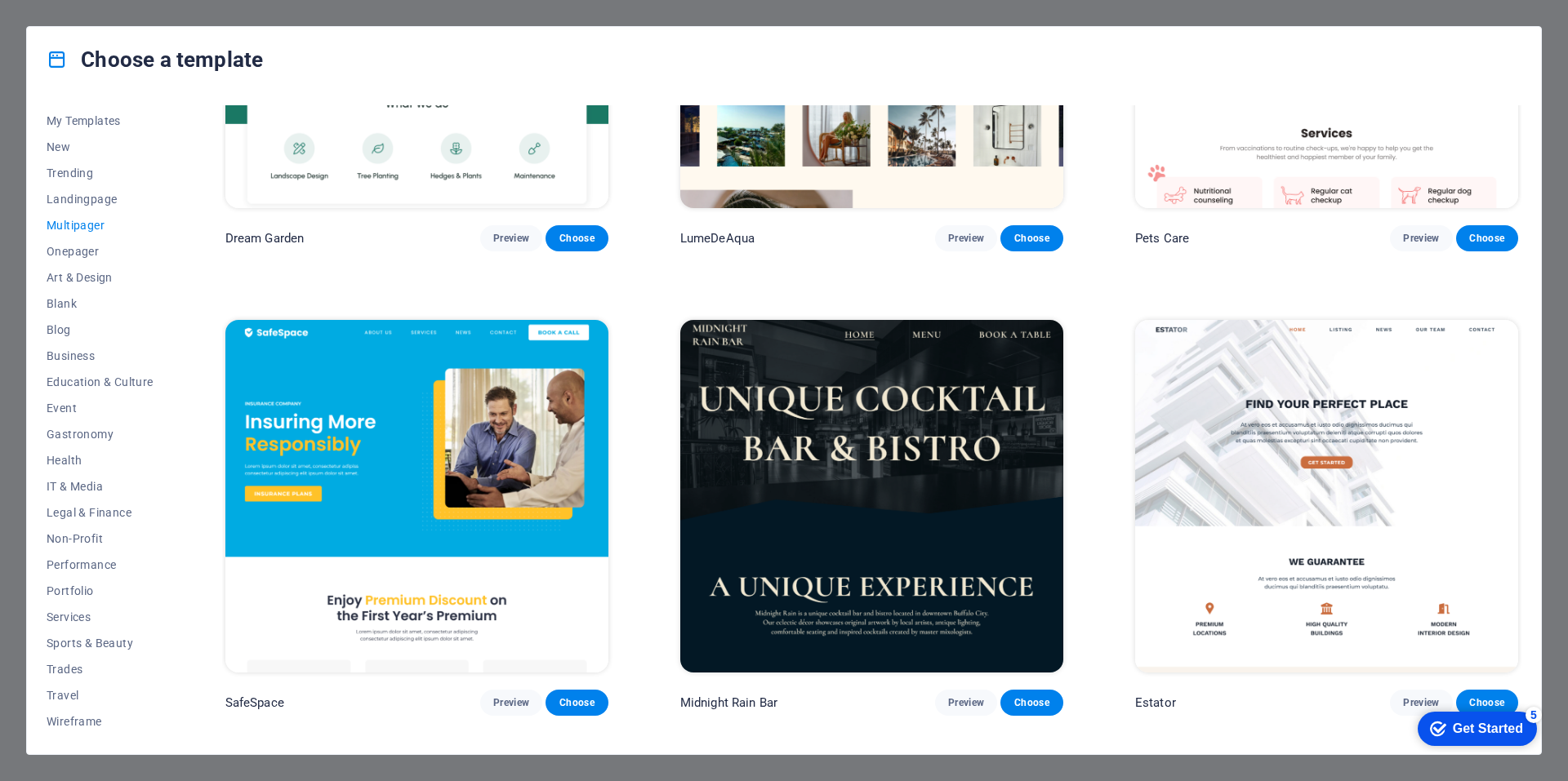
scroll to position [2326, 0]
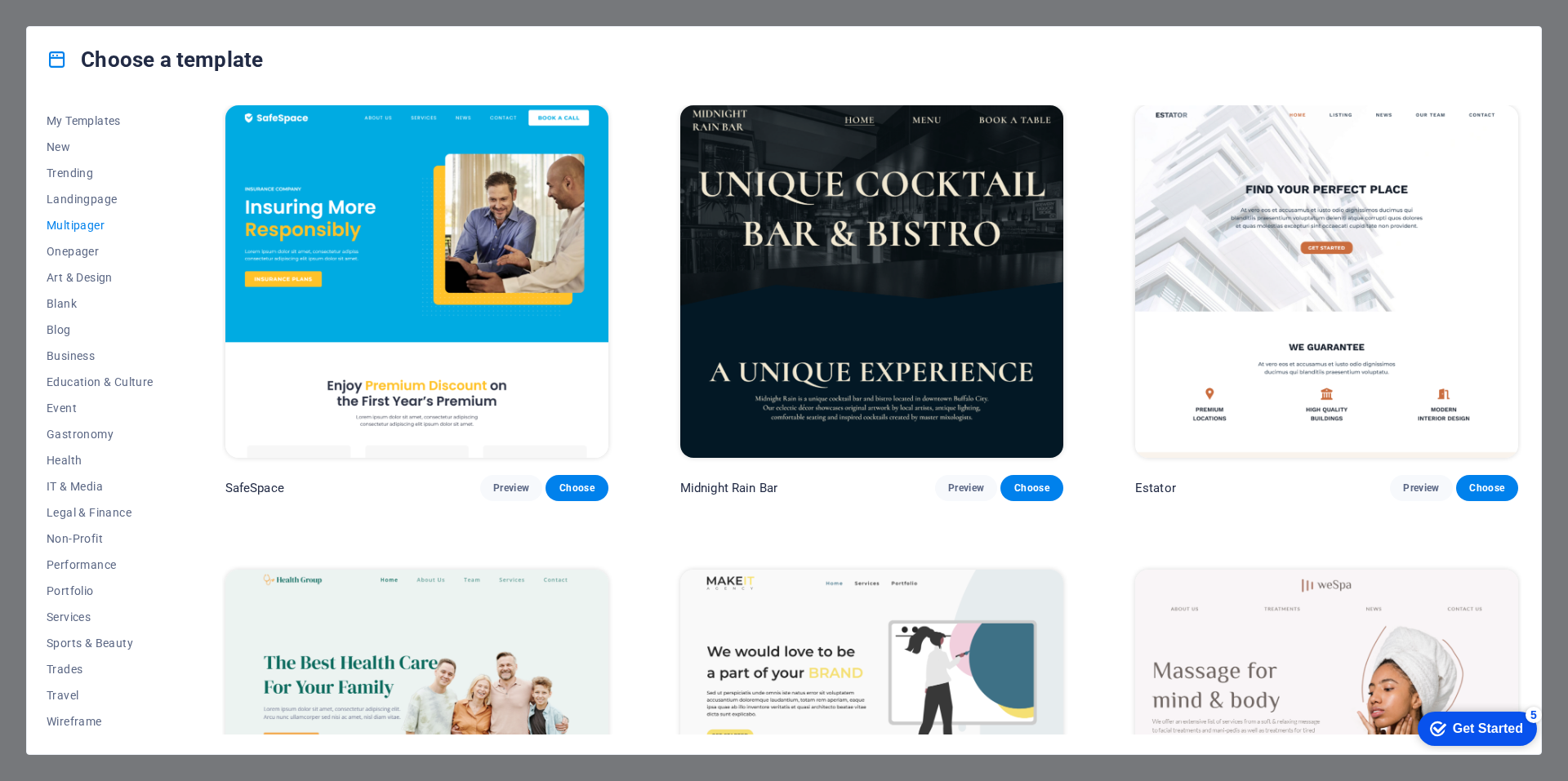
click at [858, 222] on img at bounding box center [872, 282] width 383 height 353
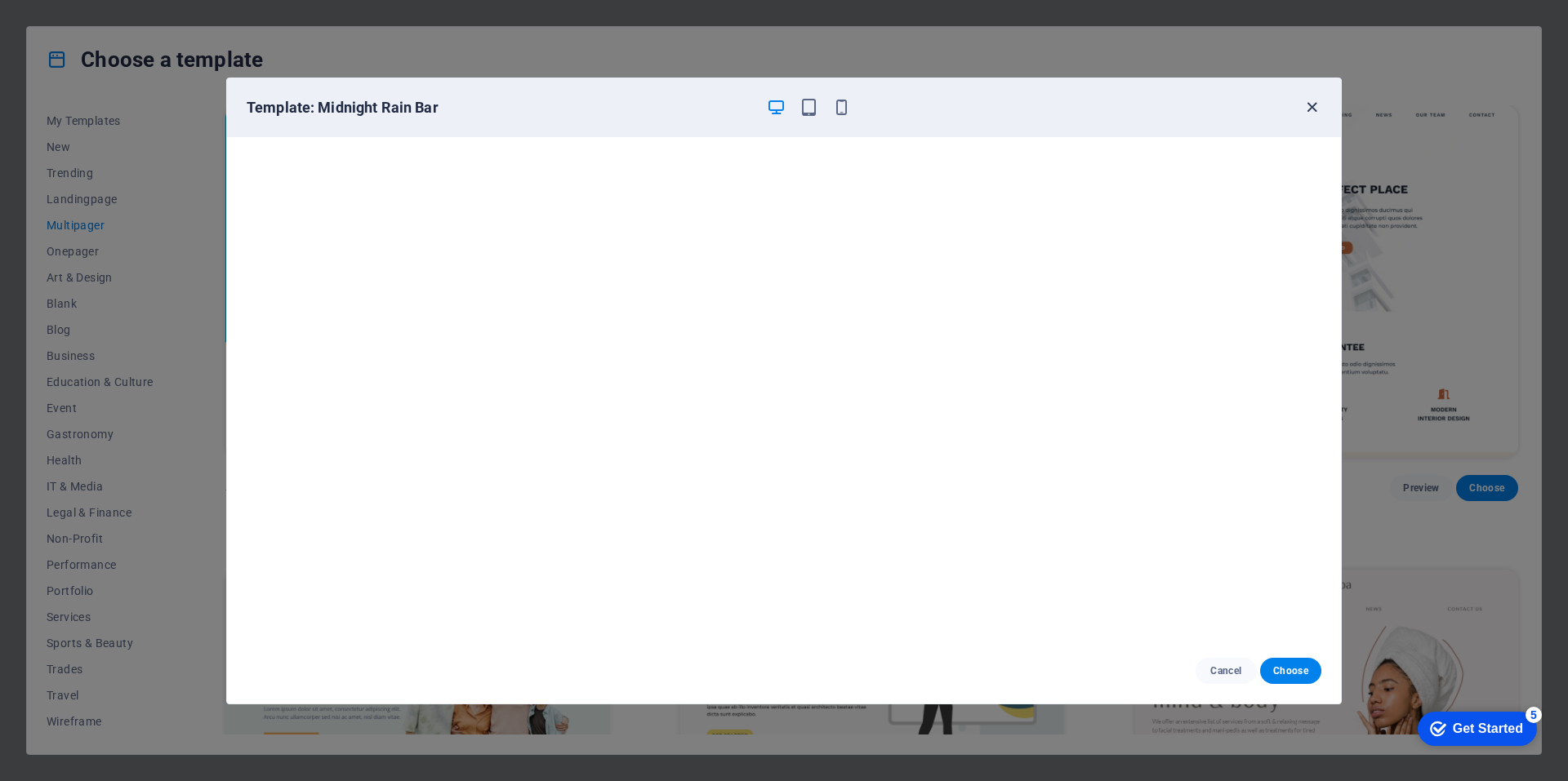
click at [1315, 105] on icon "button" at bounding box center [1311, 107] width 19 height 19
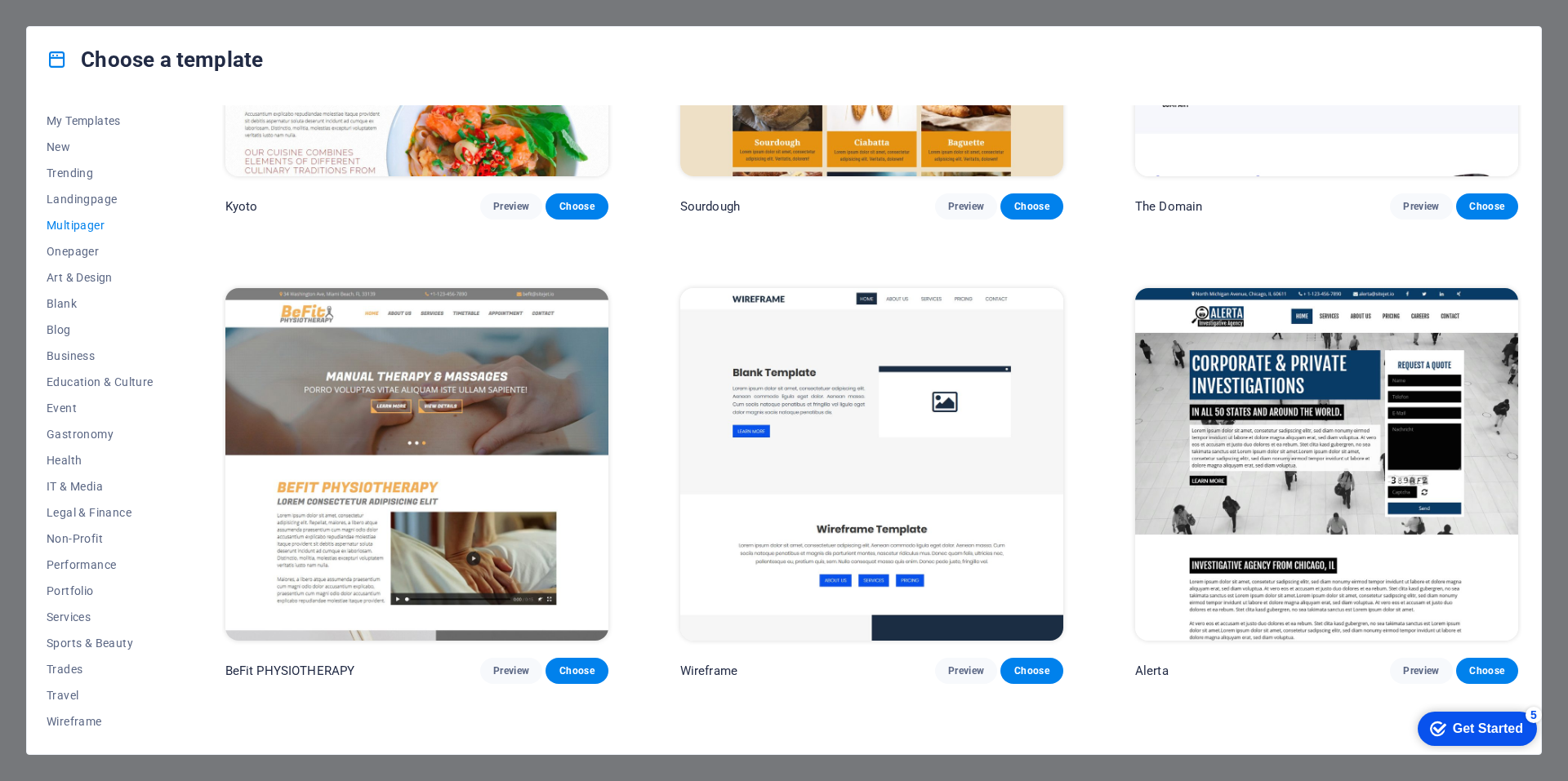
scroll to position [6385, 0]
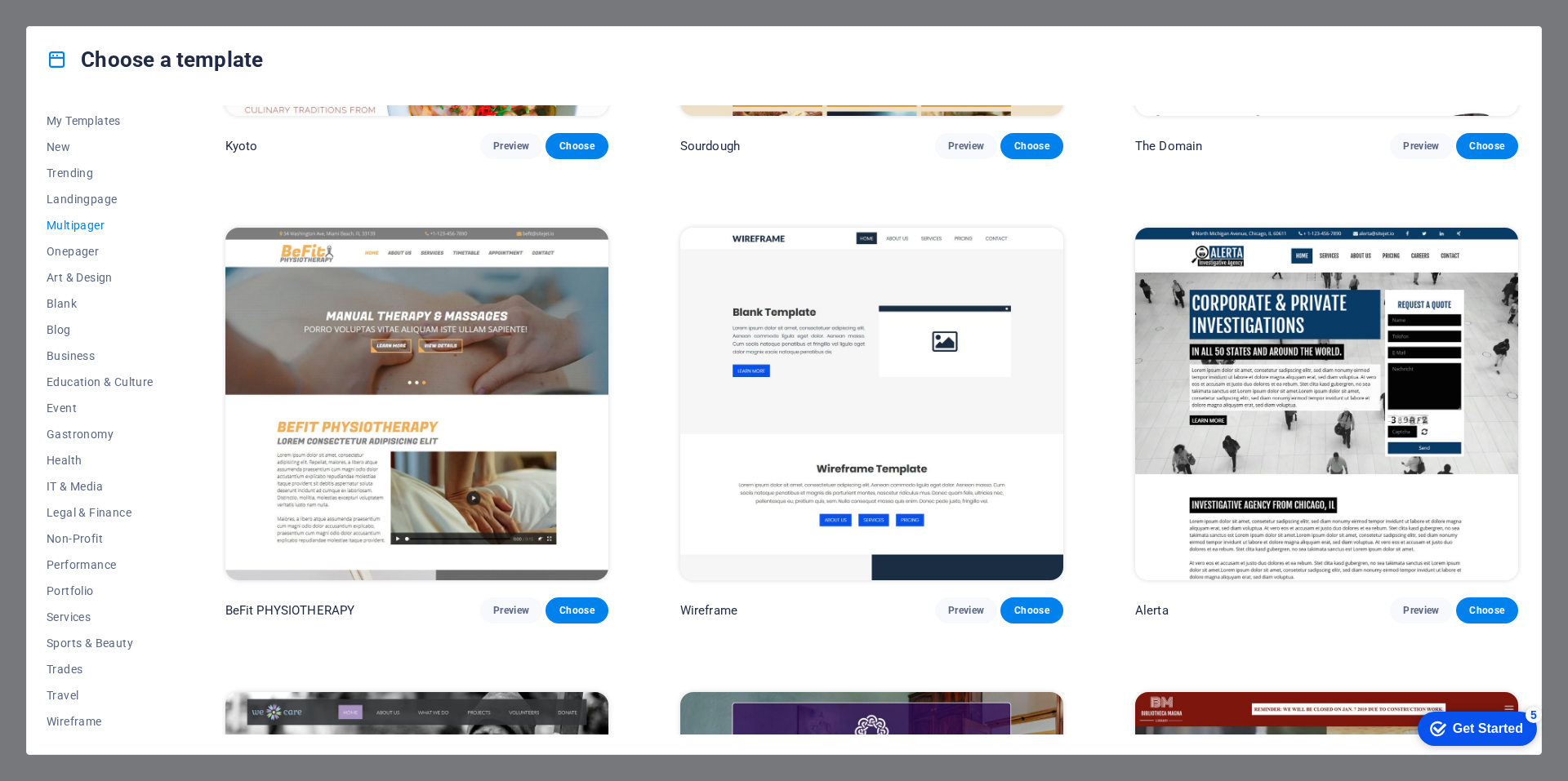
click at [1341, 366] on img at bounding box center [1326, 404] width 383 height 353
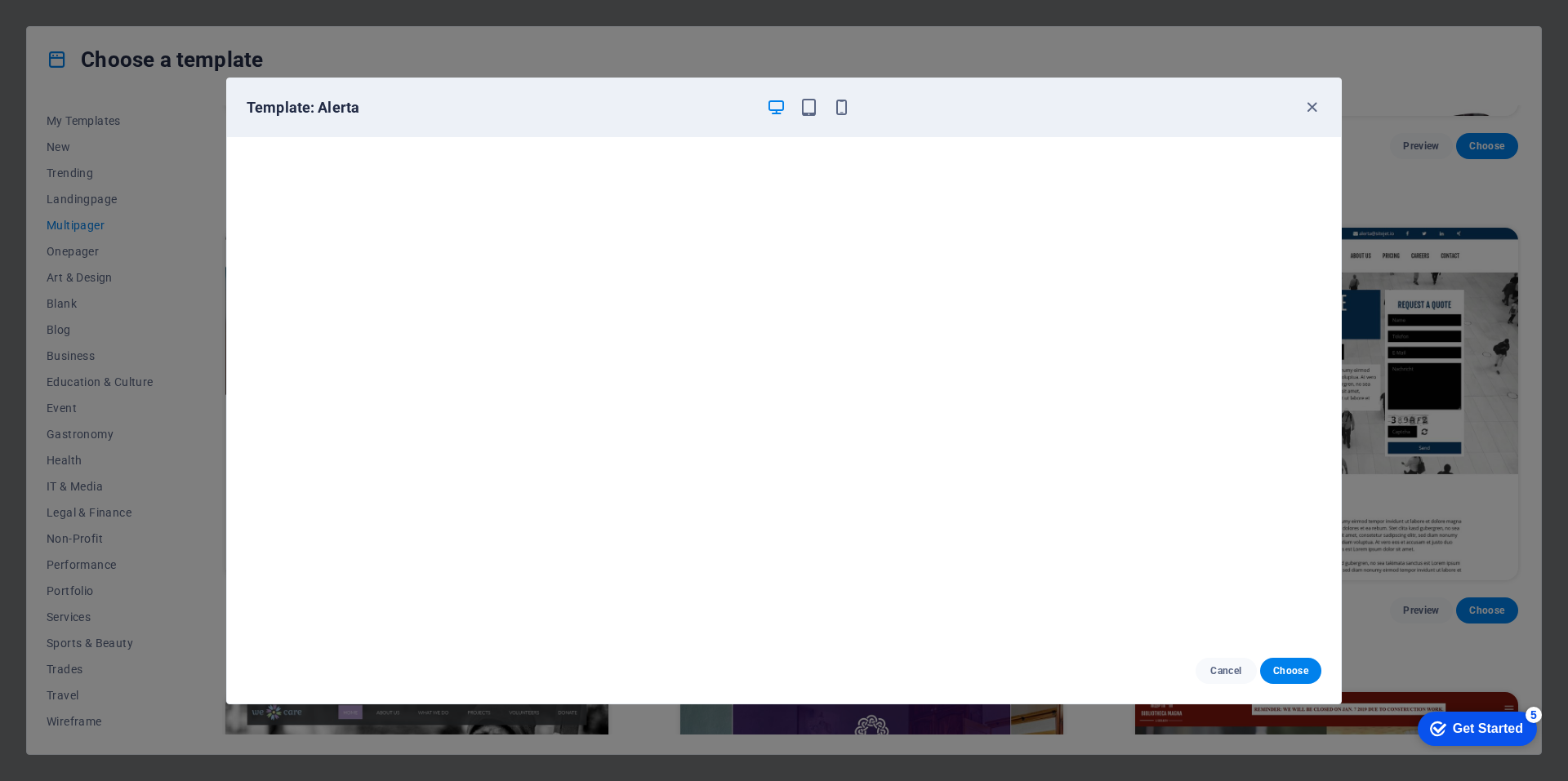
scroll to position [4, 0]
click at [1309, 108] on icon "button" at bounding box center [1311, 107] width 19 height 19
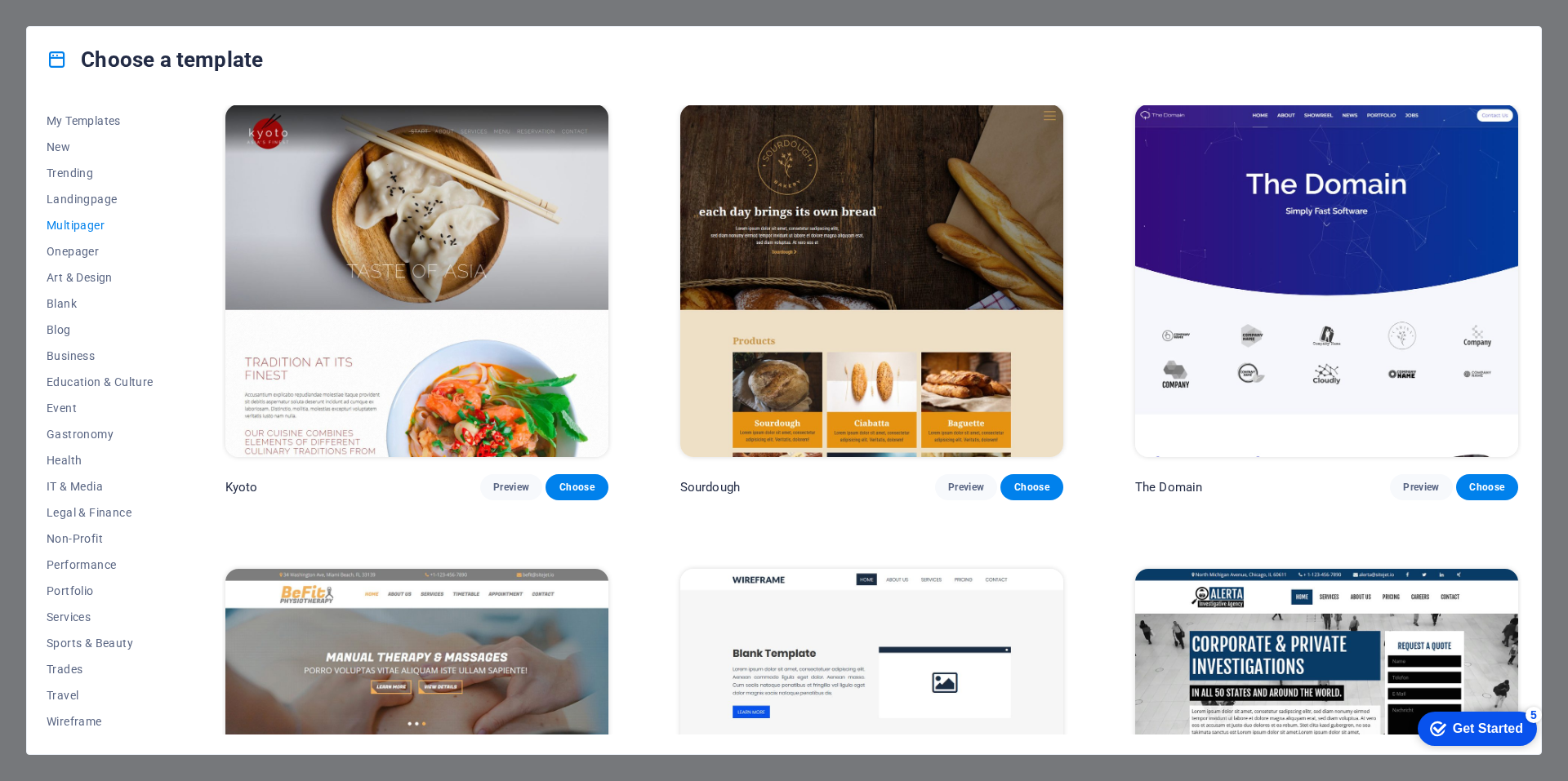
scroll to position [6058, 0]
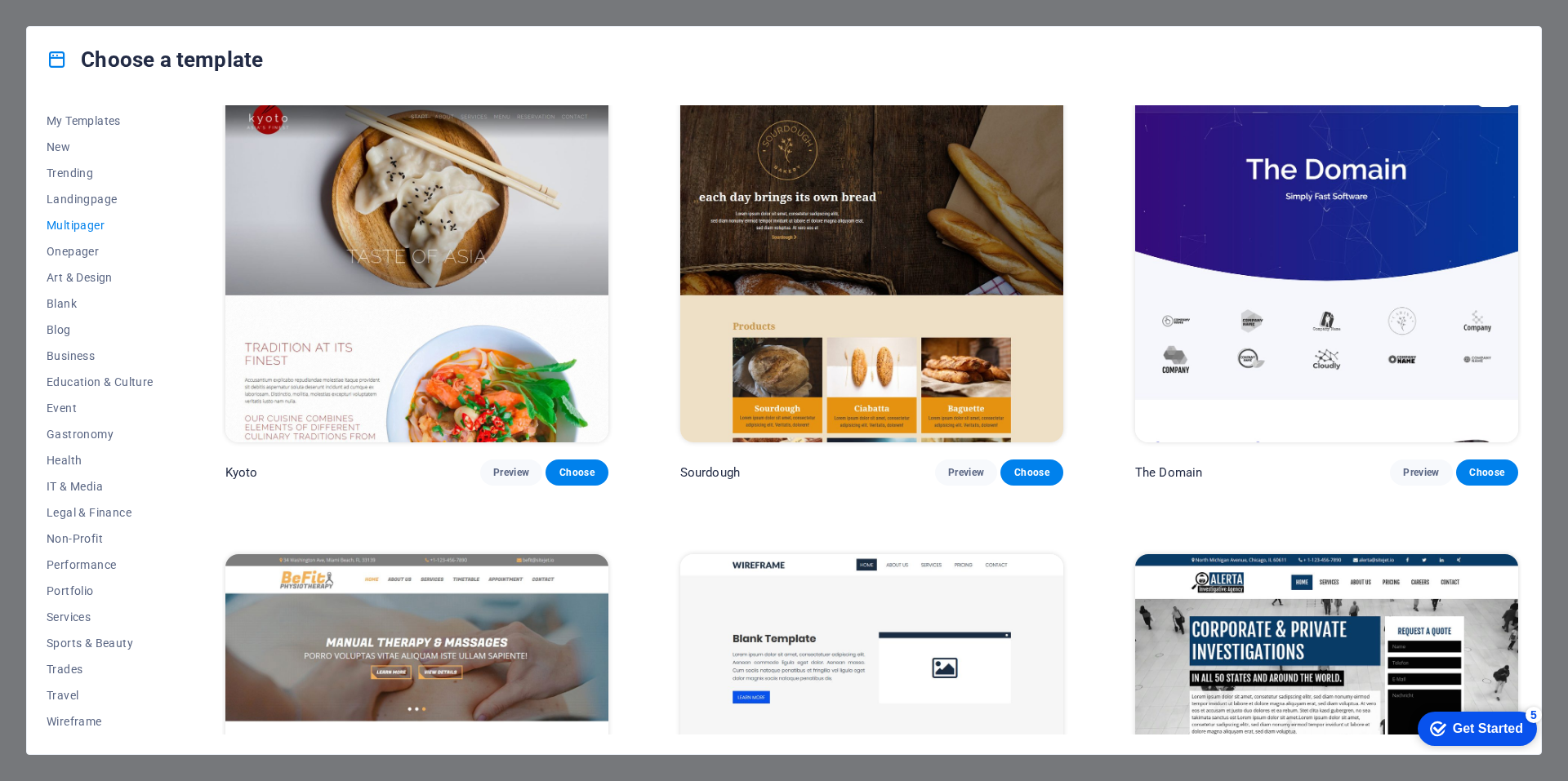
click at [392, 307] on img at bounding box center [417, 266] width 383 height 353
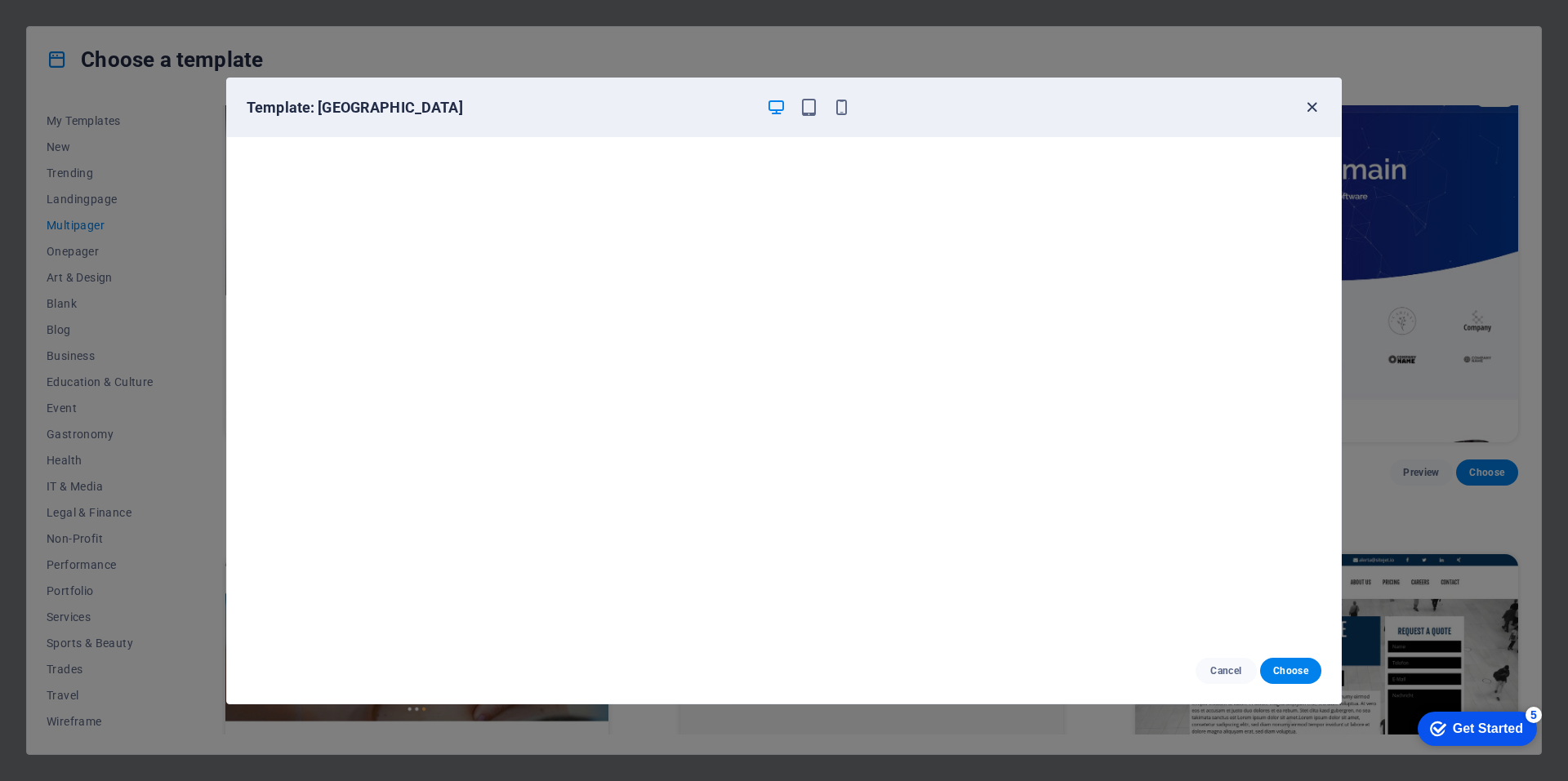
click at [1313, 105] on icon "button" at bounding box center [1311, 107] width 19 height 19
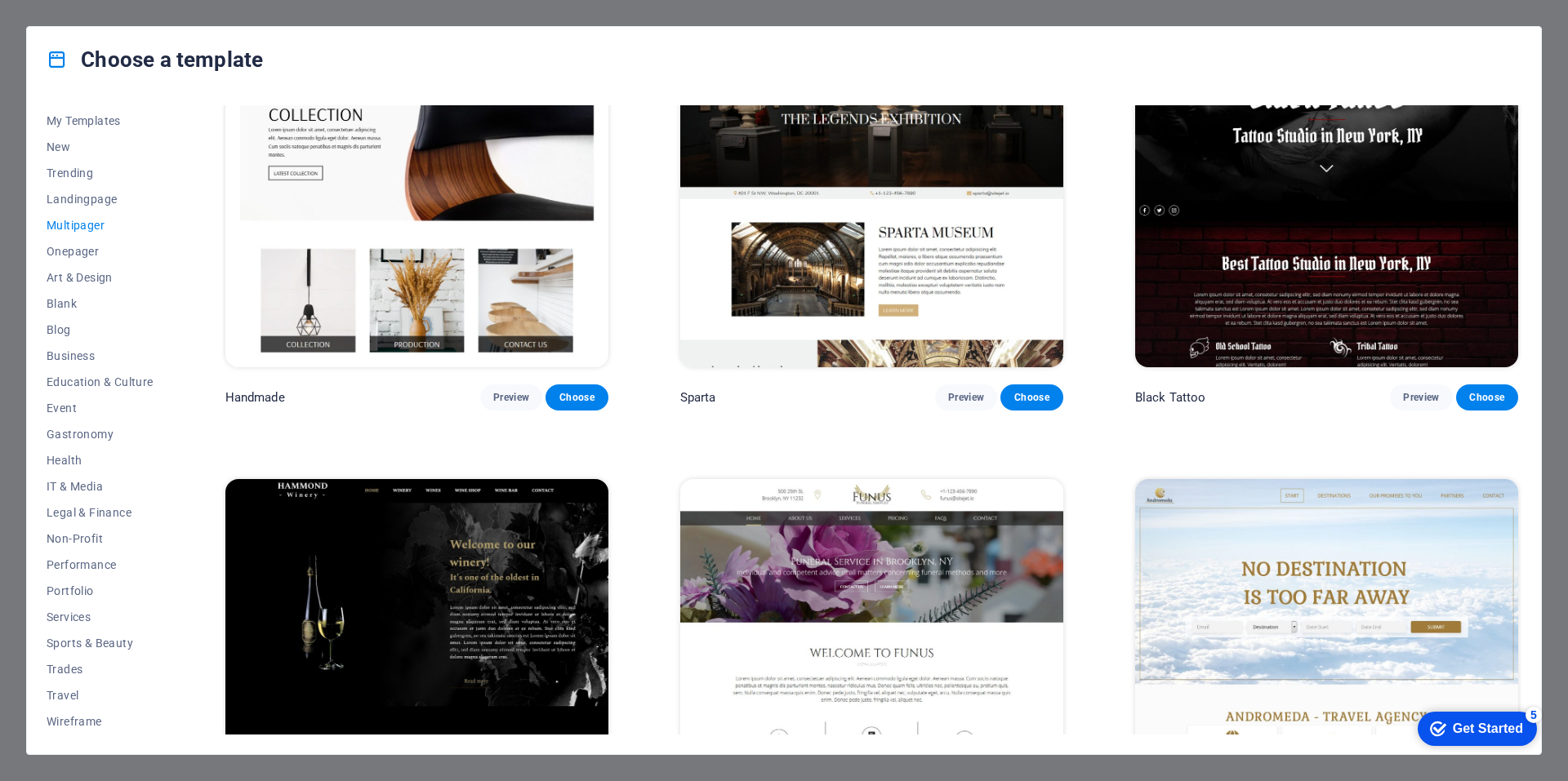
scroll to position [7282, 0]
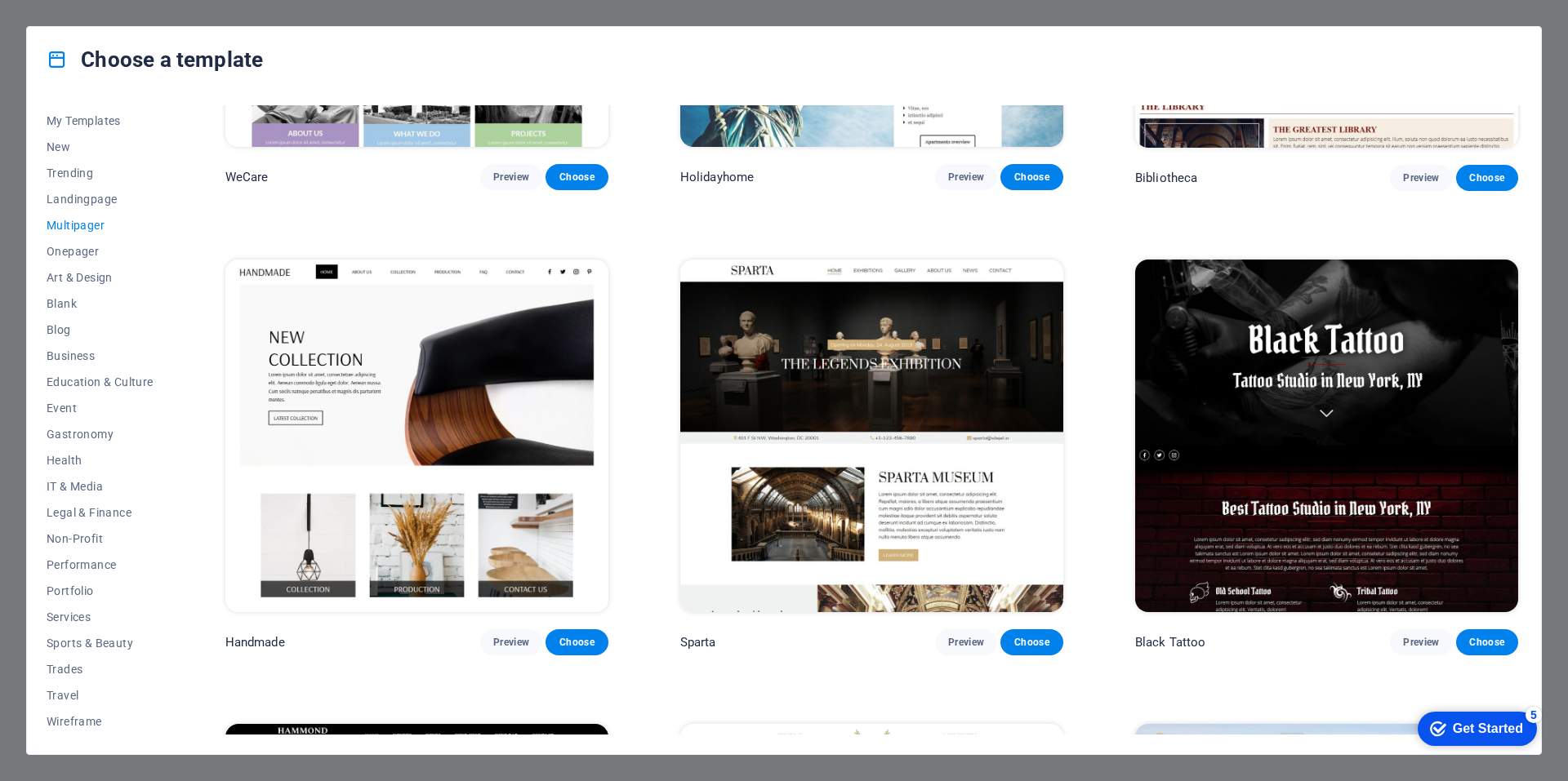
click at [1301, 344] on img at bounding box center [1326, 436] width 383 height 353
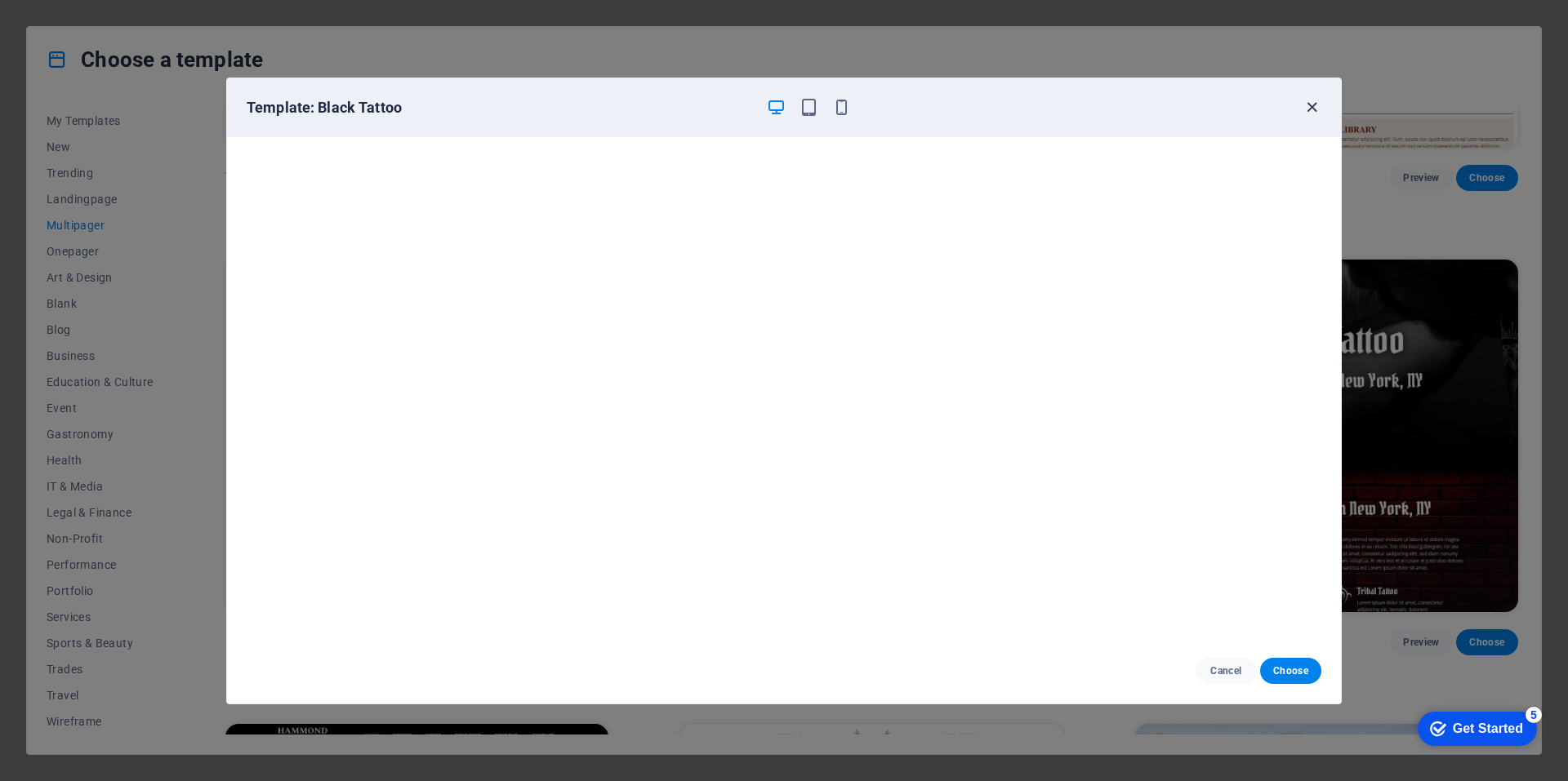
click at [1311, 109] on icon "button" at bounding box center [1311, 107] width 19 height 19
